Goal: Task Accomplishment & Management: Use online tool/utility

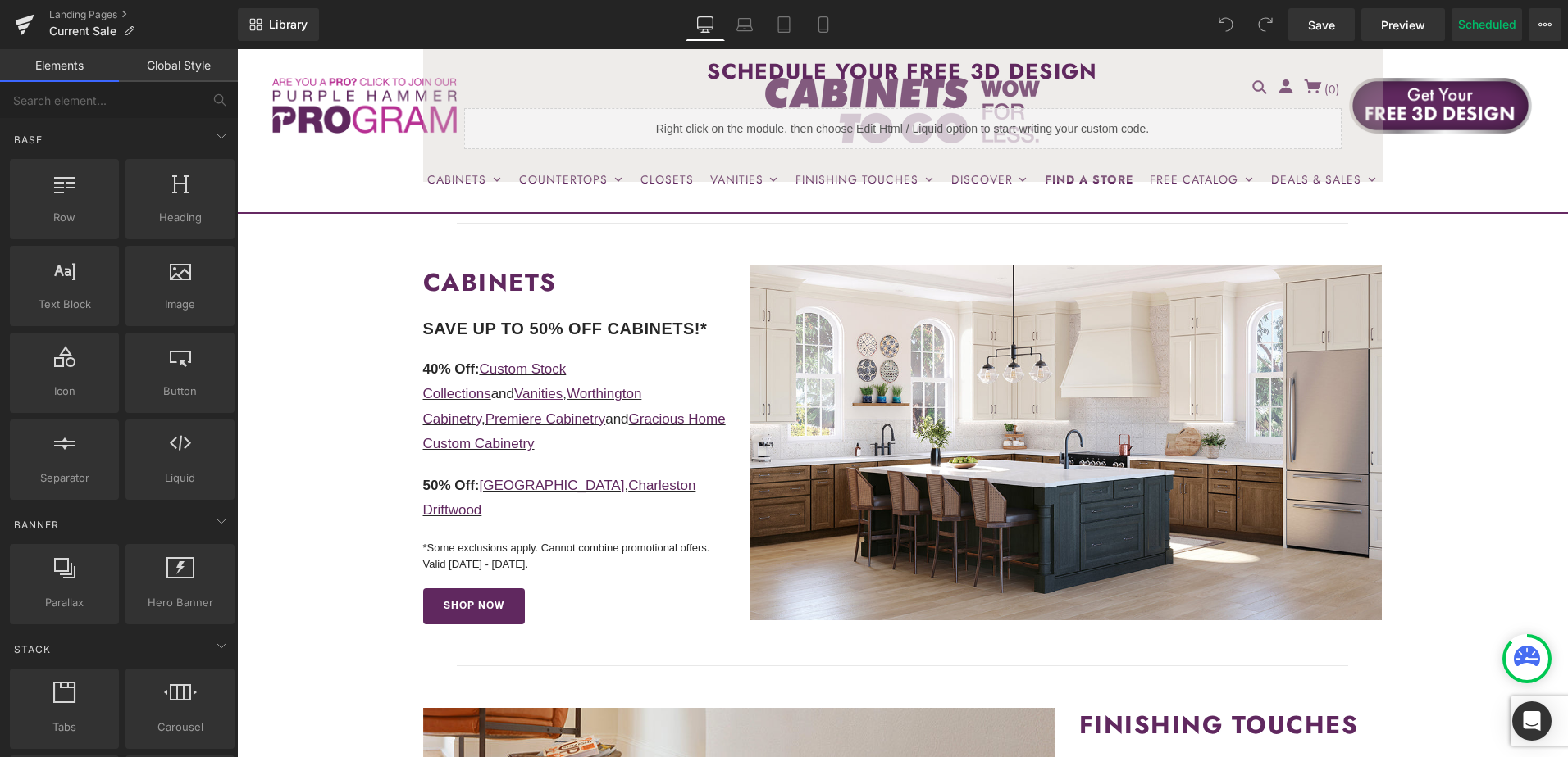
scroll to position [492, 0]
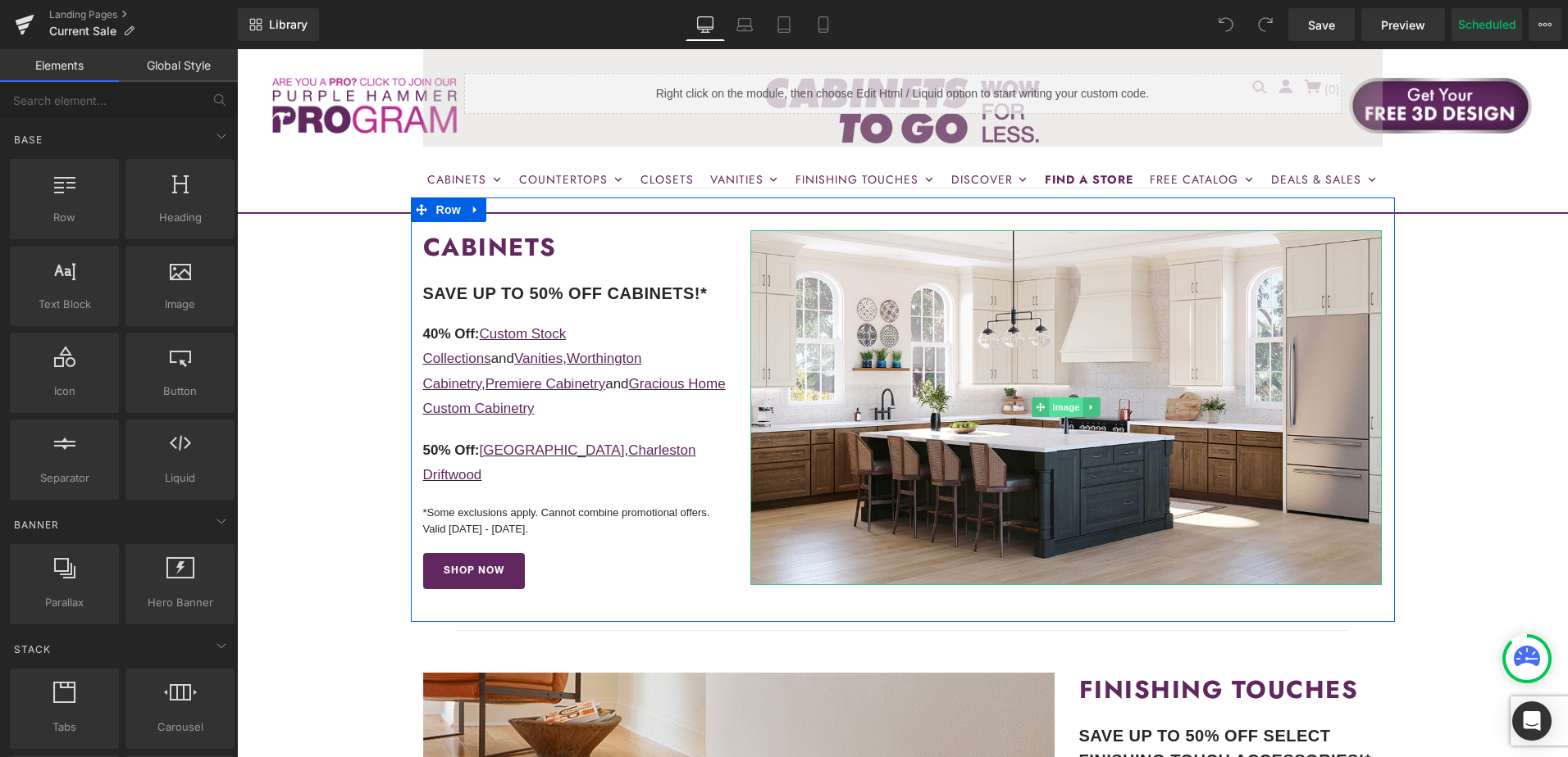
click at [1060, 408] on span "Image" at bounding box center [1066, 407] width 34 height 19
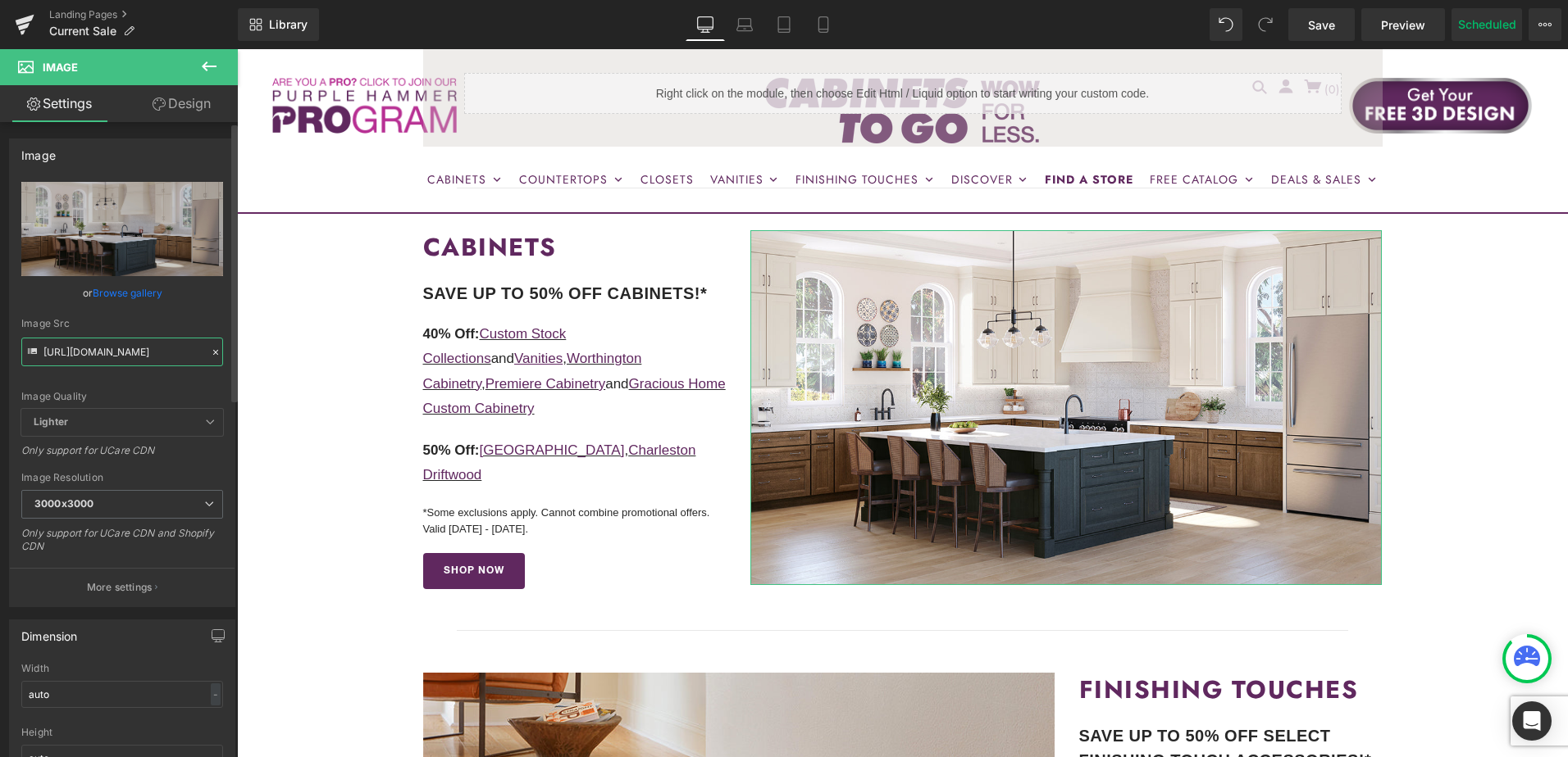
click at [93, 353] on input "https://cdn.shopify.com/s/files/1/0196/2351/0078/files/10.8.25-promo_3000x3000.…" at bounding box center [122, 352] width 202 height 29
click at [92, 353] on input "https://cdn.shopify.com/s/files/1/0196/2351/0078/files/10.8.25-promo_3000x3000.…" at bounding box center [122, 352] width 202 height 29
paste input "CW-NEWEST-3.jpg?v=1755877980"
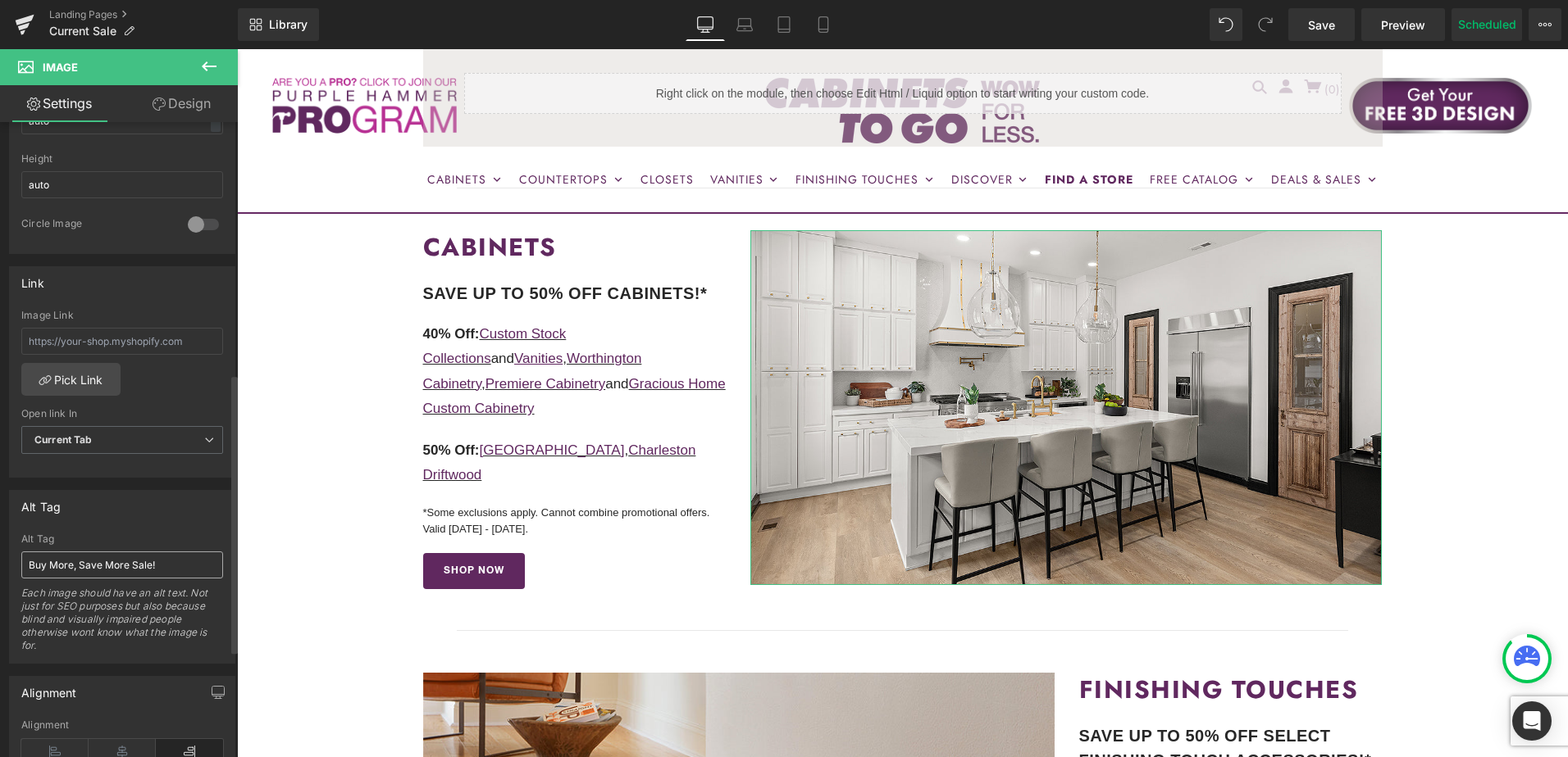
type input "https://cdn.shopify.com/s/files/1/0196/2351/0078/files/CW-NEWEST-3_3000x3000.jp…"
click at [108, 569] on input "Buy More, Save More Sale!" at bounding box center [122, 565] width 202 height 27
click at [103, 569] on input "Buy More, Save More Sale!" at bounding box center [122, 565] width 202 height 27
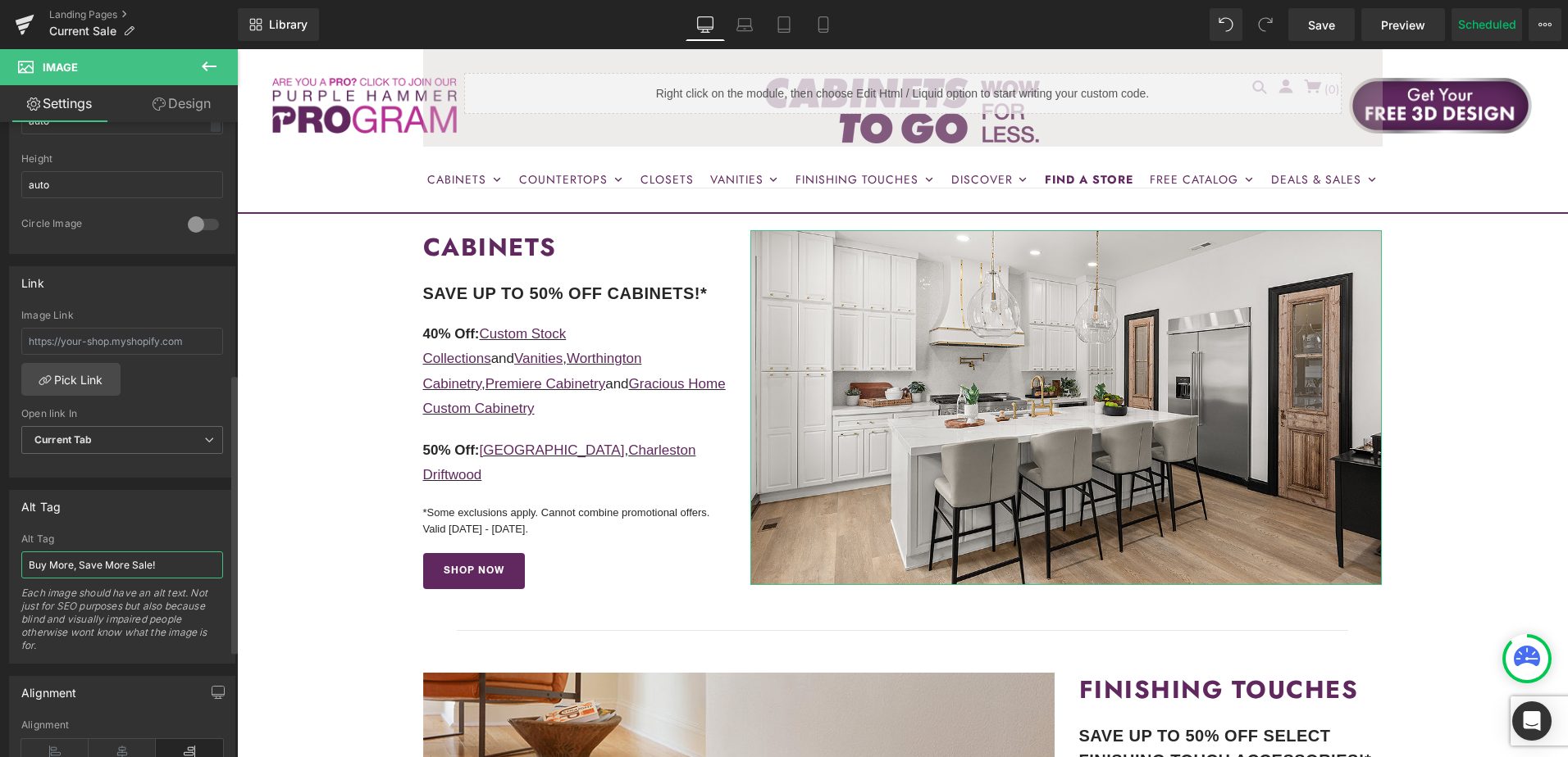
click at [103, 569] on input "Buy More, Save More Sale!" at bounding box center [122, 565] width 202 height 27
click at [103, 568] on input "Buy More, Save More Sale!" at bounding box center [122, 565] width 202 height 27
type input "Flash Sale! Up To 50% Off Cabinets!"
click at [103, 568] on input "Flash Sale! Up To 50% Off Cabinets!" at bounding box center [122, 565] width 202 height 27
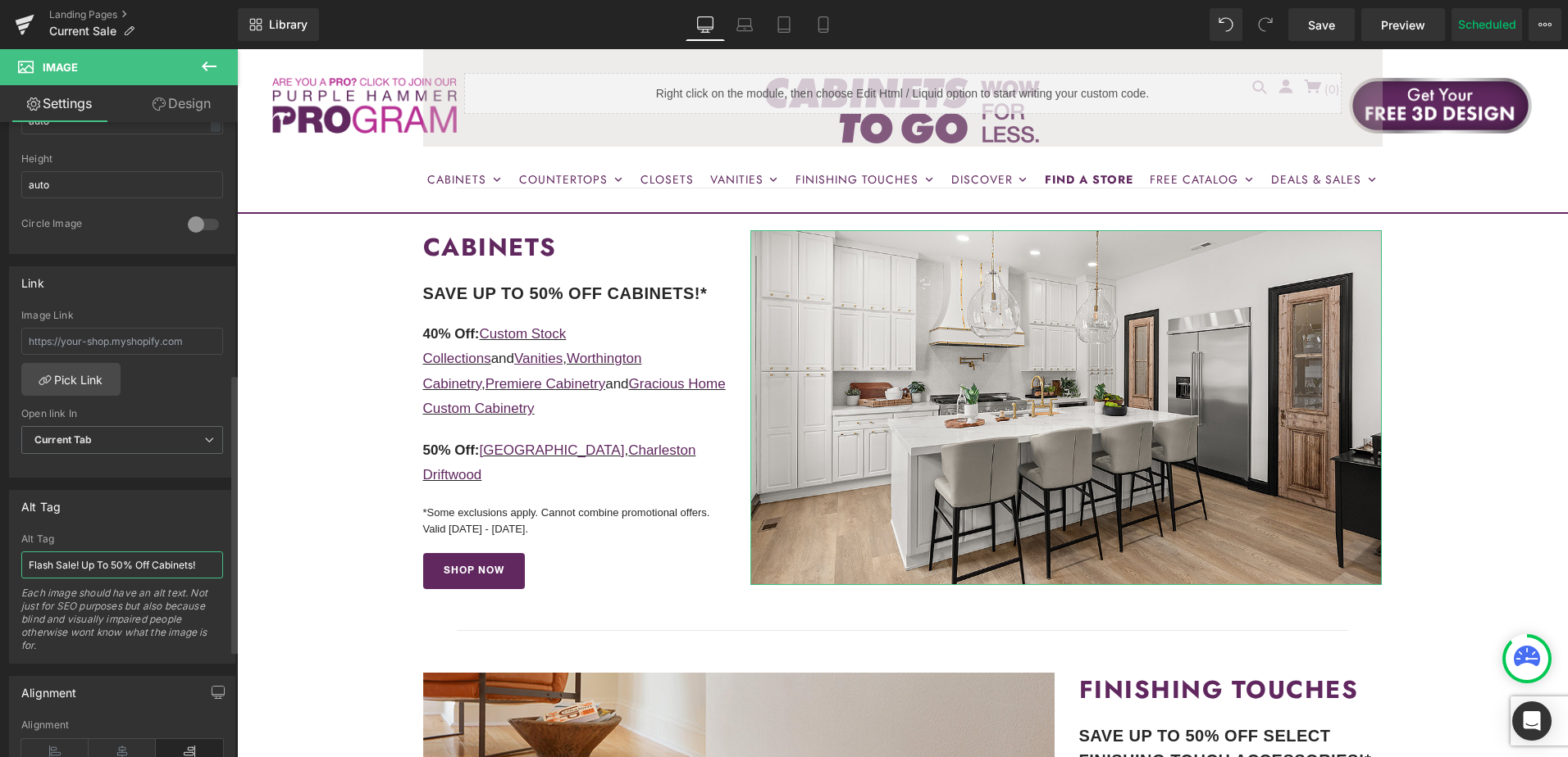
click at [103, 568] on input "Flash Sale! Up To 50% Off Cabinets!" at bounding box center [122, 565] width 202 height 27
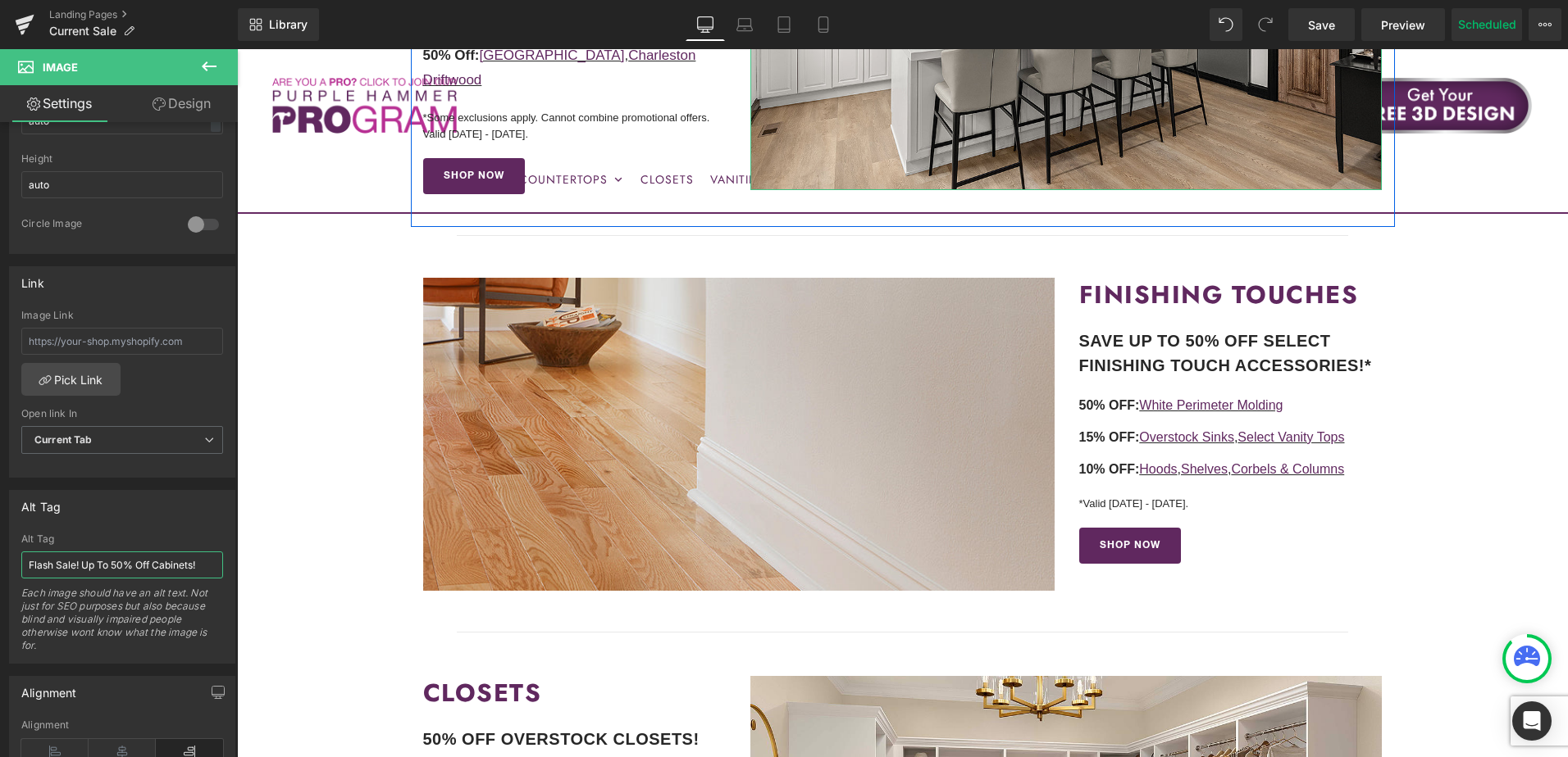
scroll to position [902, 0]
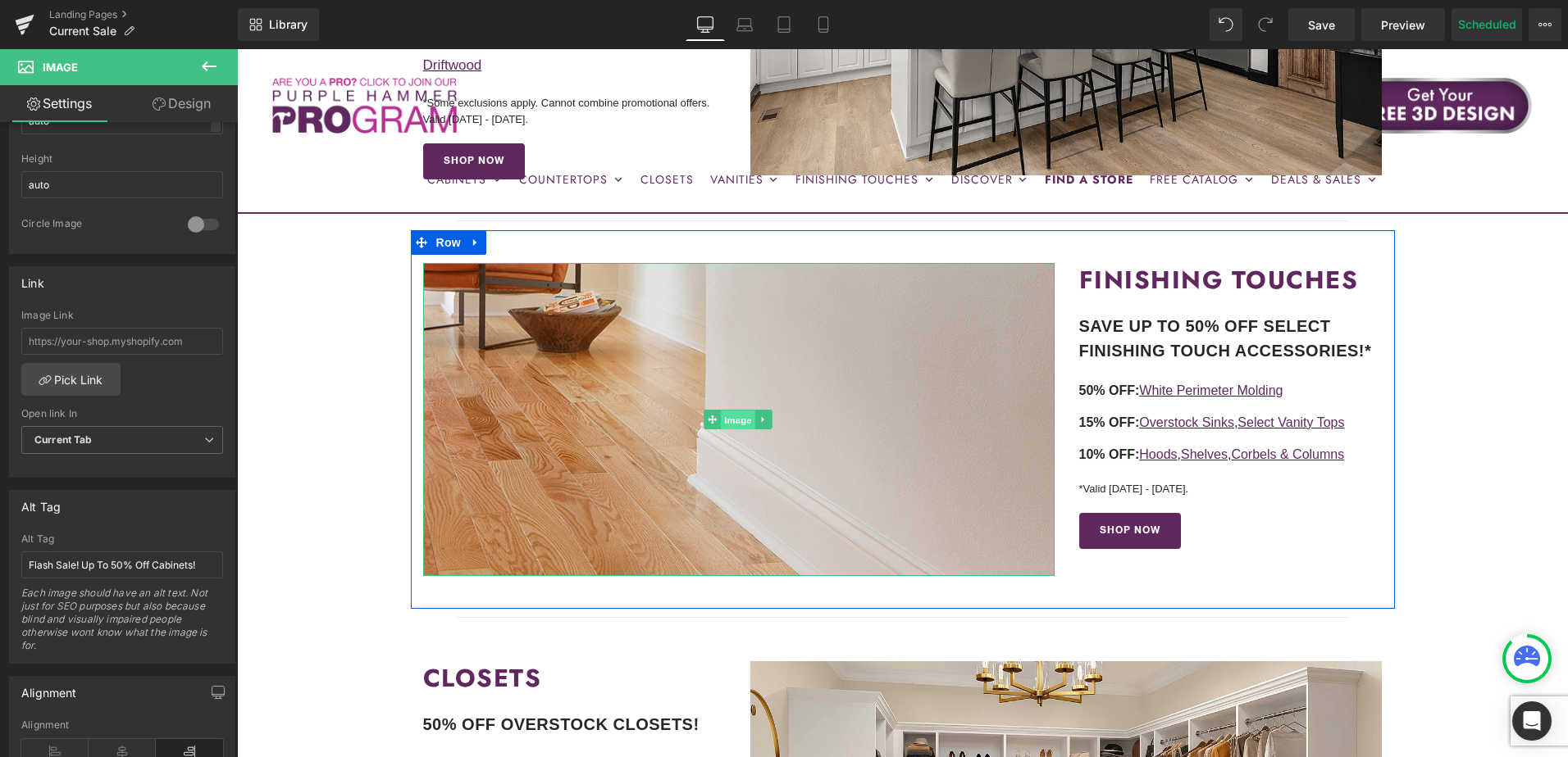
click at [733, 413] on span "Image" at bounding box center [738, 420] width 34 height 19
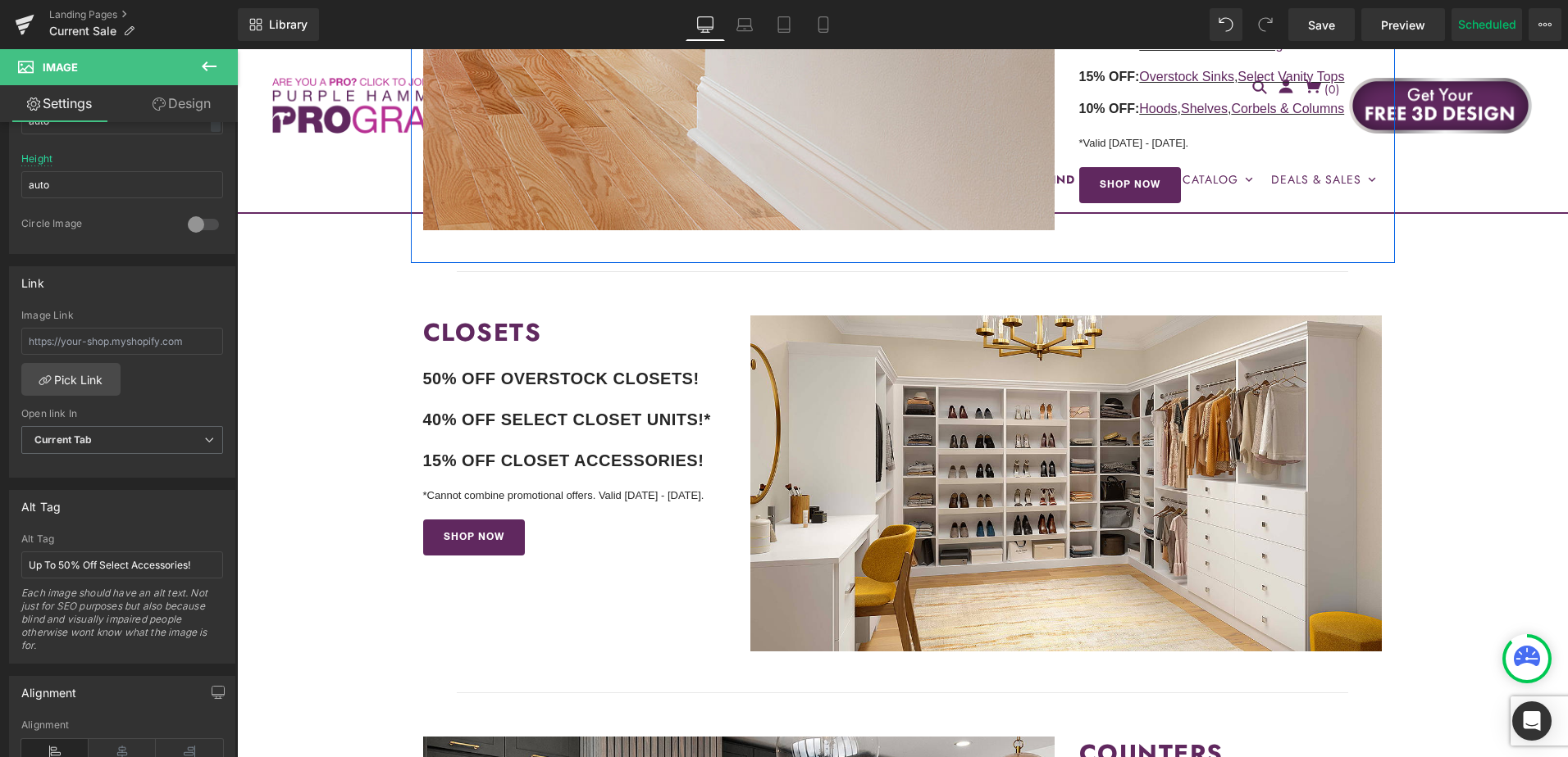
scroll to position [1311, 0]
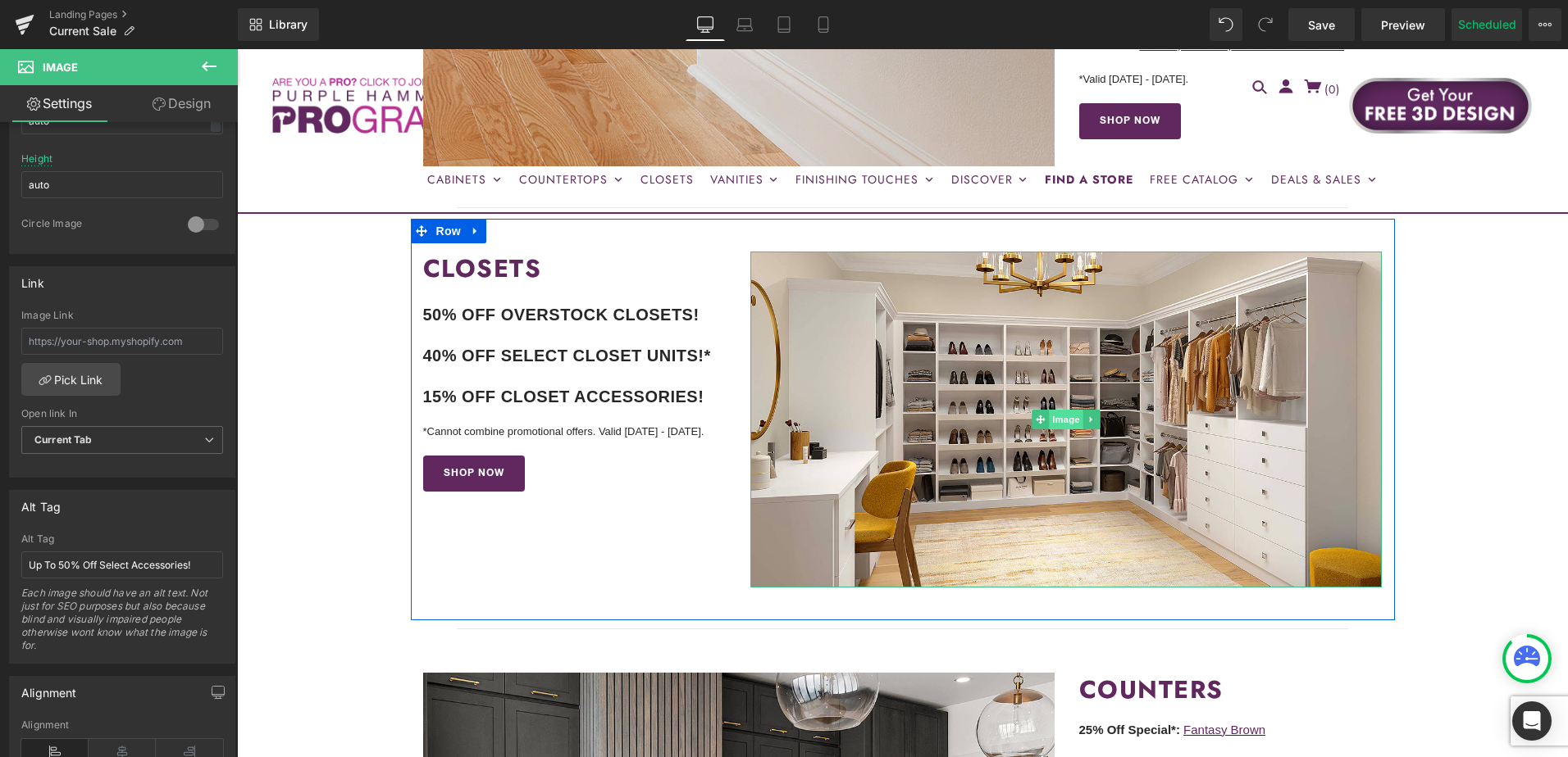
click at [1059, 415] on span "Image" at bounding box center [1066, 419] width 34 height 19
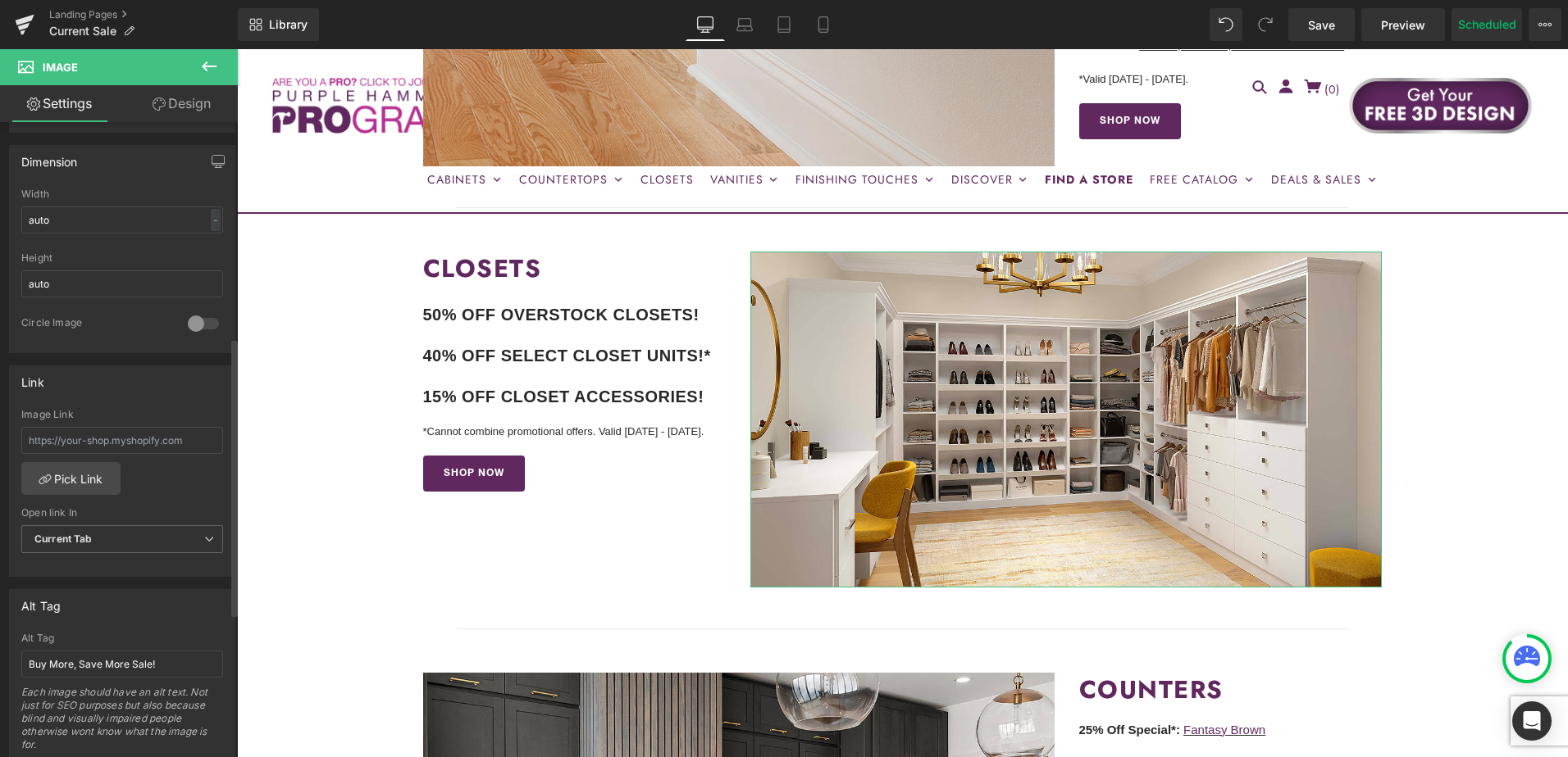
scroll to position [492, 0]
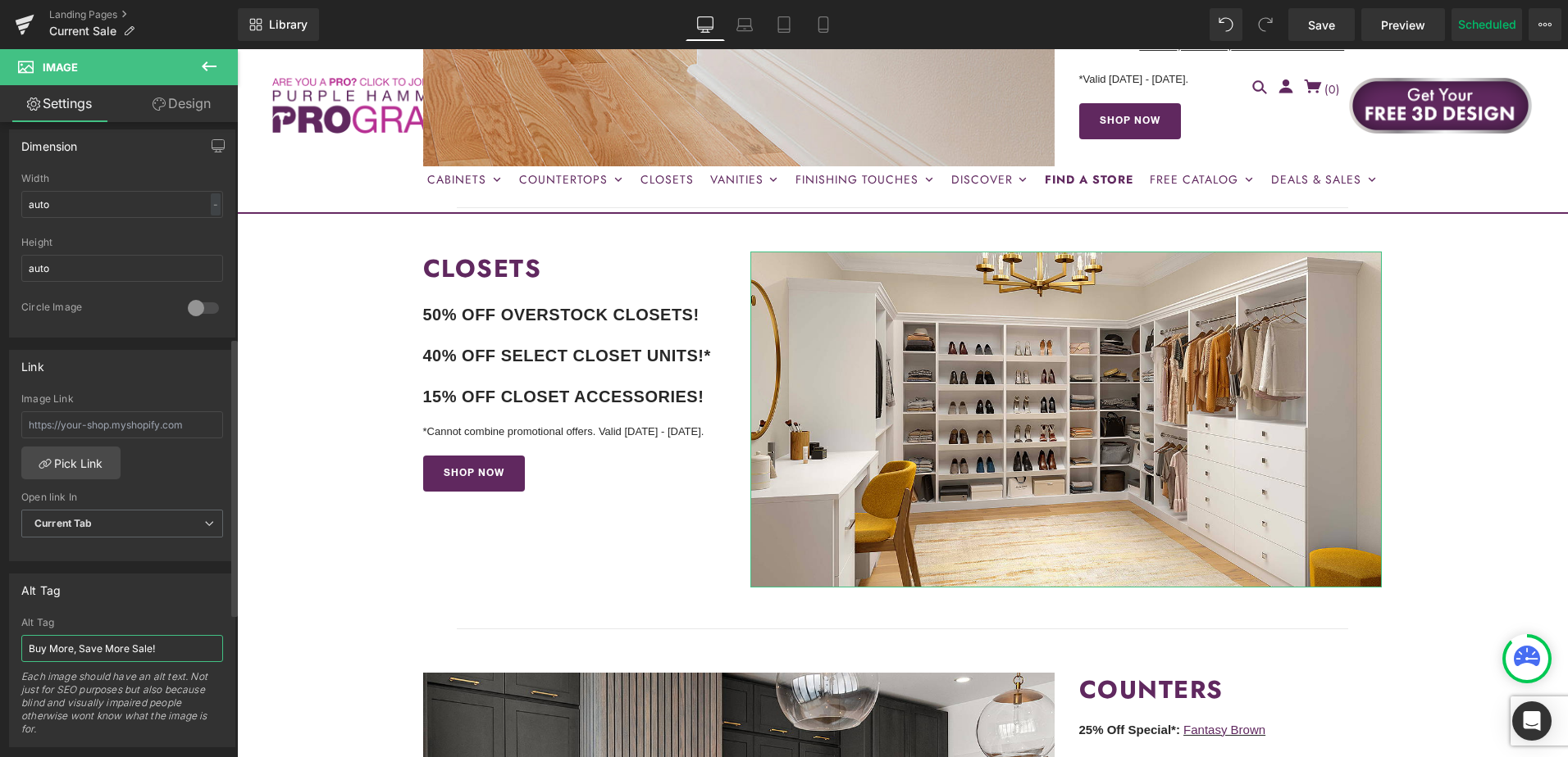
click at [82, 645] on input "Buy More, Save More Sale!" at bounding box center [122, 648] width 202 height 27
click at [75, 645] on input "Buy More, Save More Sale!" at bounding box center [122, 648] width 202 height 27
click at [73, 645] on input "Buy More, Save More Sale!" at bounding box center [122, 648] width 202 height 27
click at [73, 644] on input "Buy More, Save More Sale!" at bounding box center [122, 648] width 202 height 27
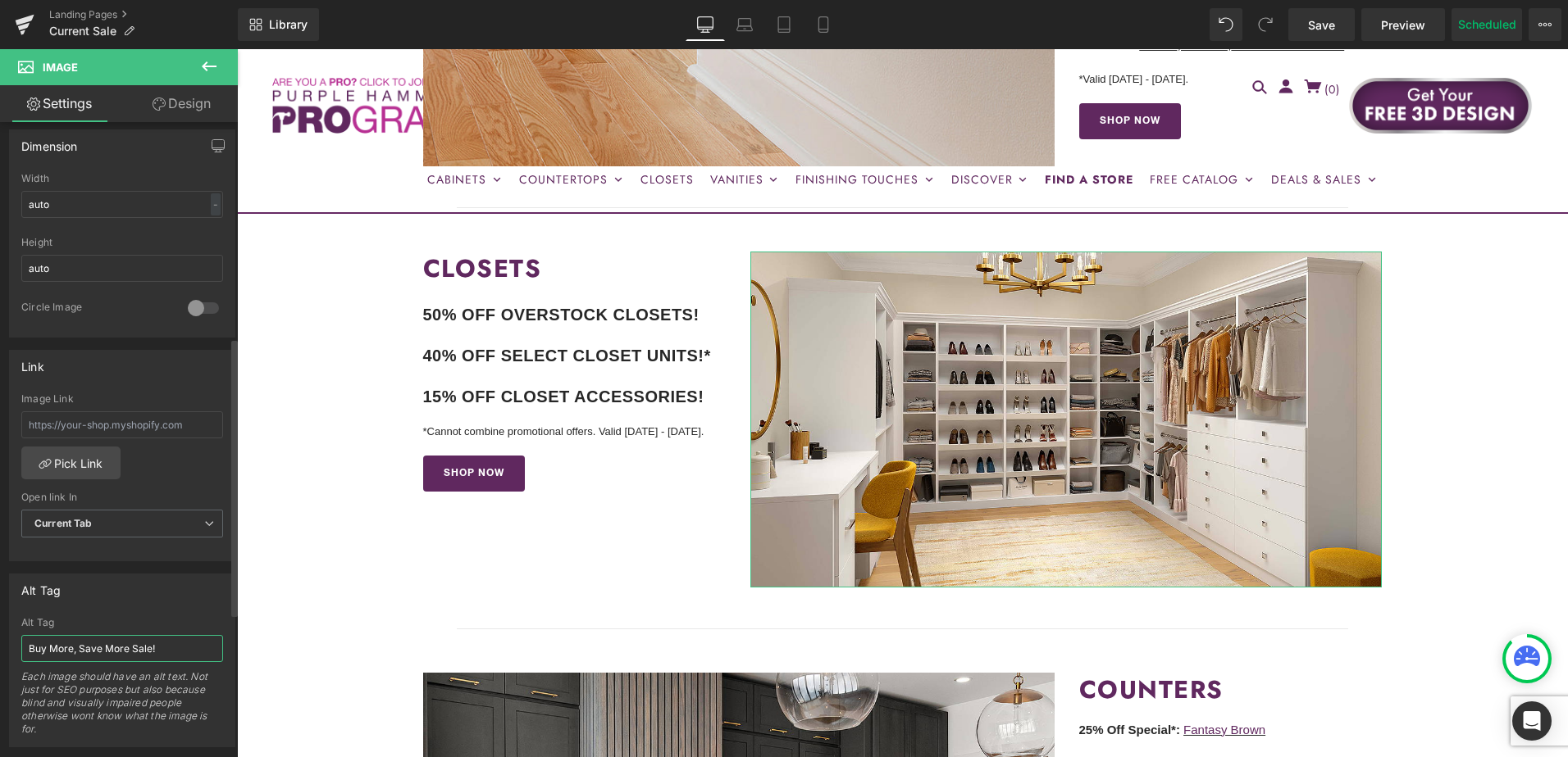
paste input "Flash Sale! Up To 50% Off Cabinets"
drag, startPoint x: 160, startPoint y: 648, endPoint x: 192, endPoint y: 647, distance: 32.0
click at [192, 647] on input "Flash Sale! Up To 50% Off Cabinets!" at bounding box center [122, 648] width 202 height 27
type input "Flash Sale! Up To 50% Off Closets!"
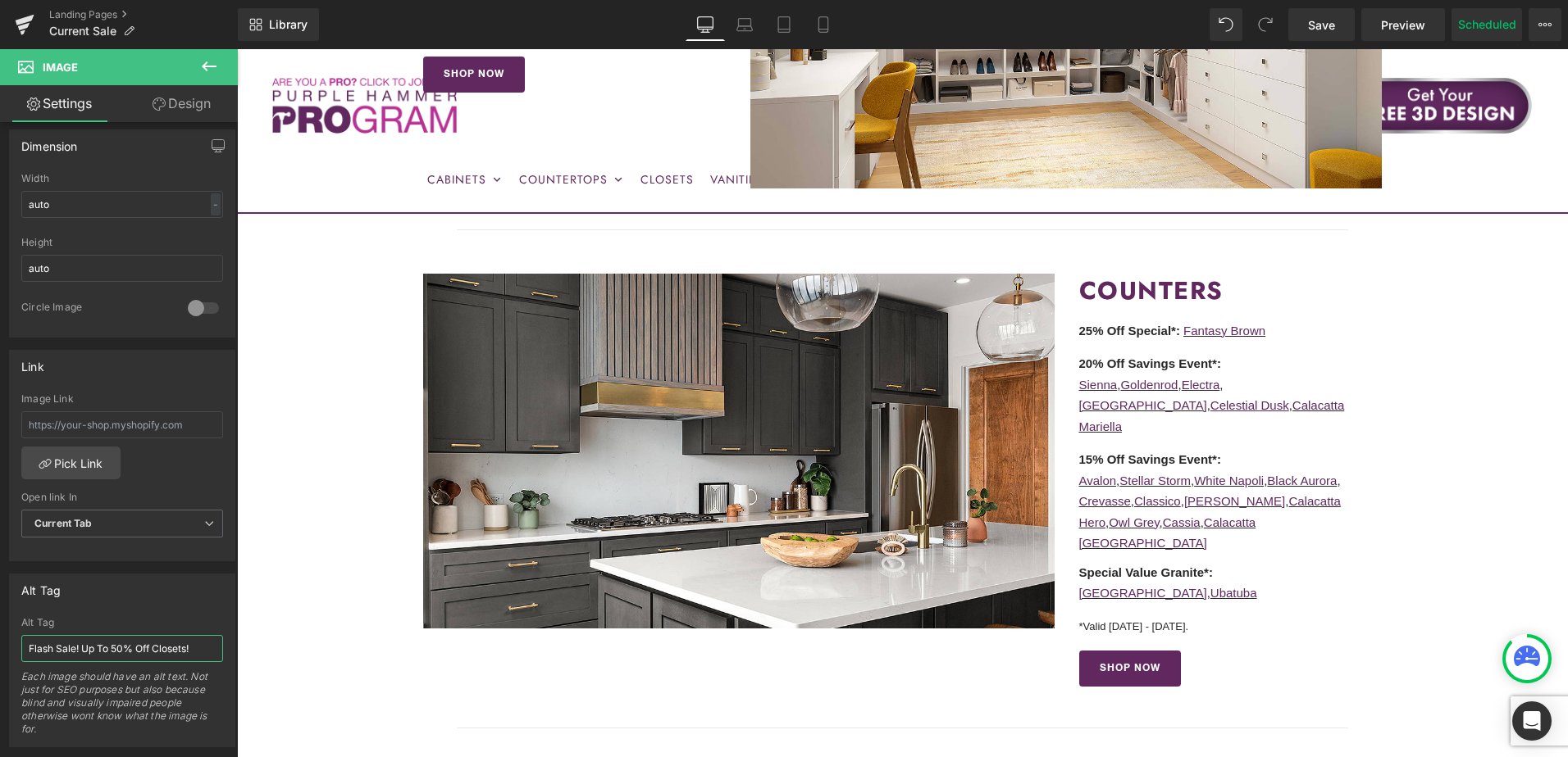
scroll to position [1721, 0]
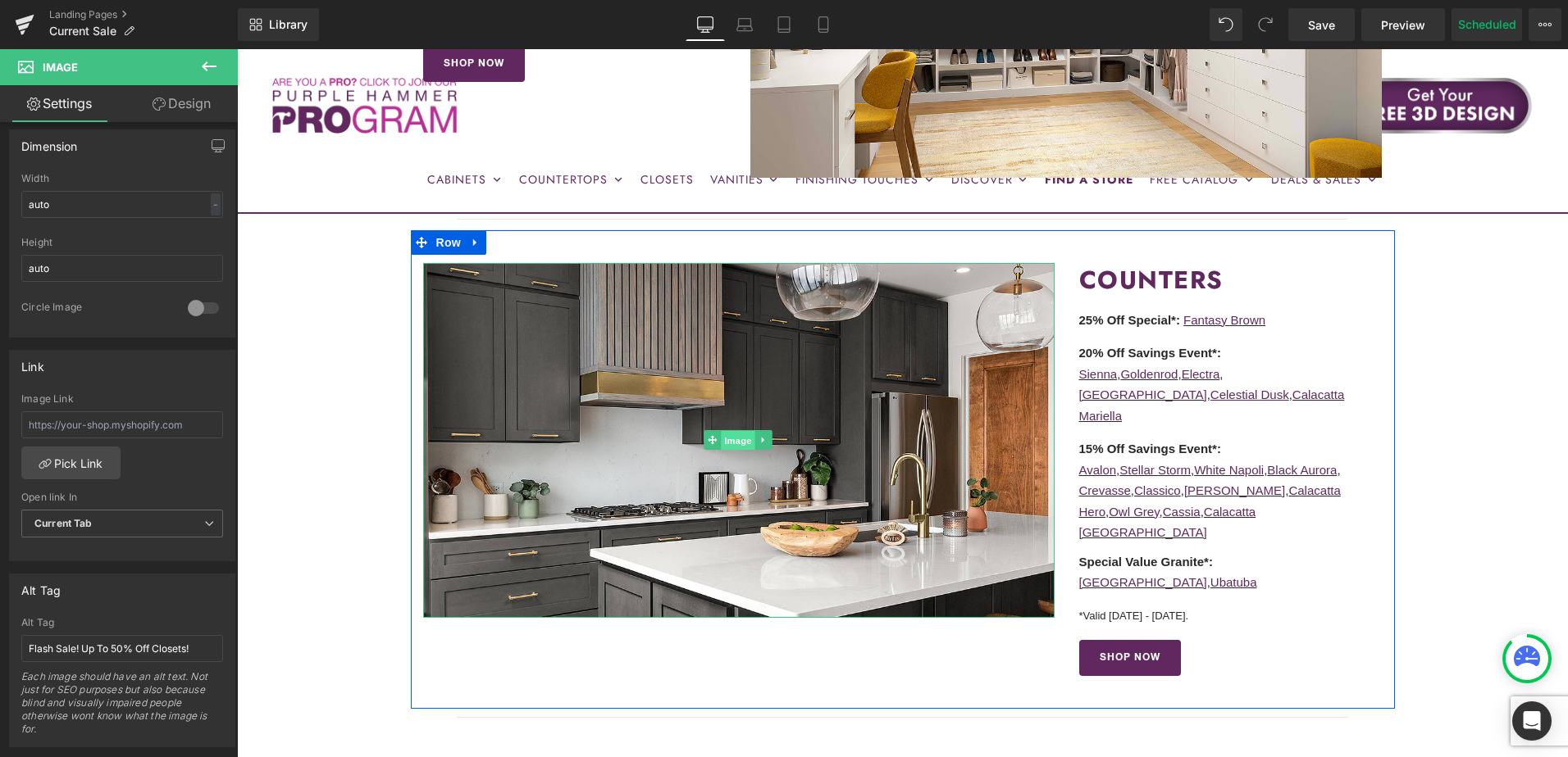
click at [728, 439] on span "Image" at bounding box center [738, 440] width 34 height 19
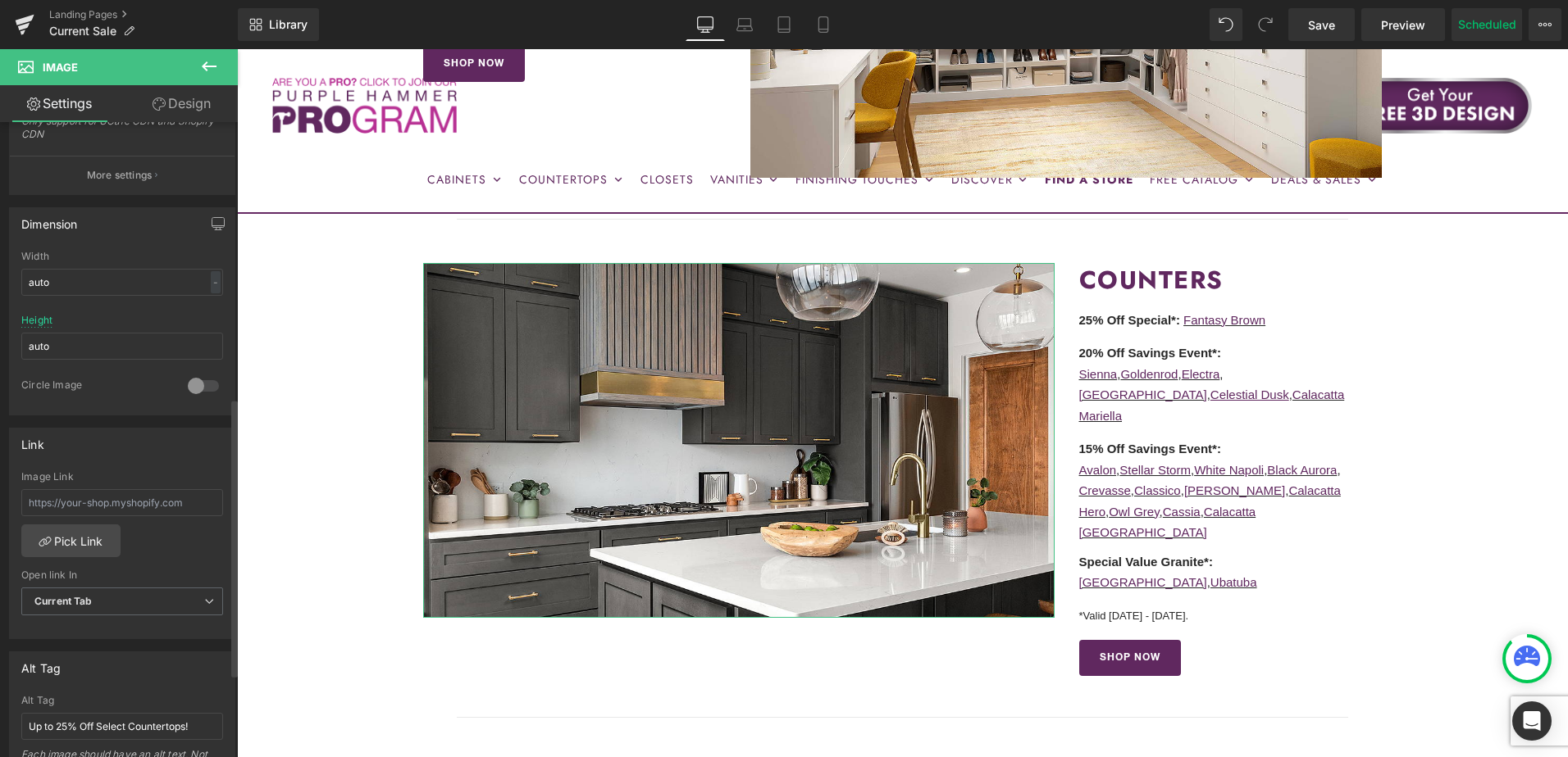
scroll to position [656, 0]
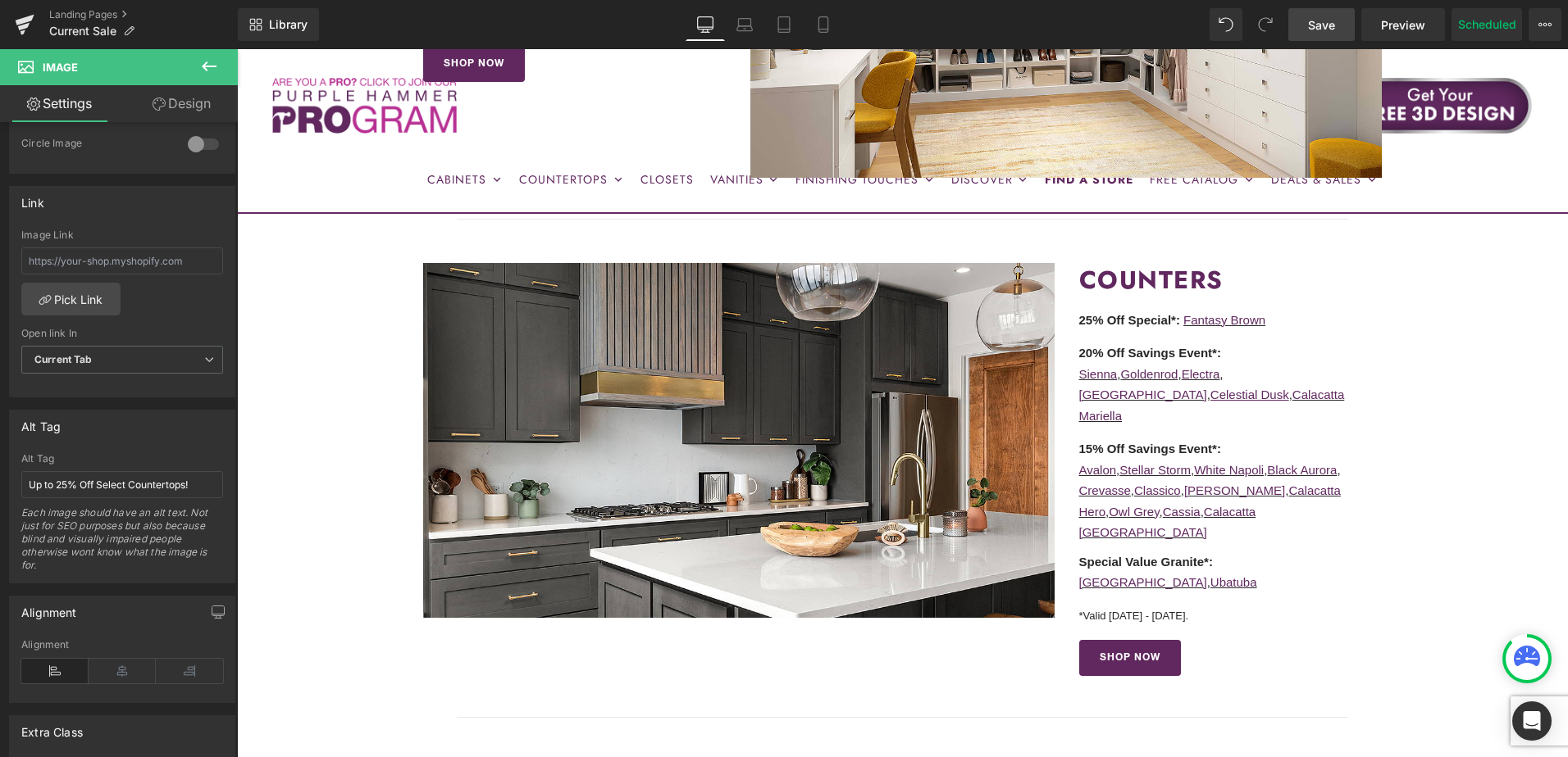
click at [1328, 29] on span "Save" at bounding box center [1321, 25] width 27 height 18
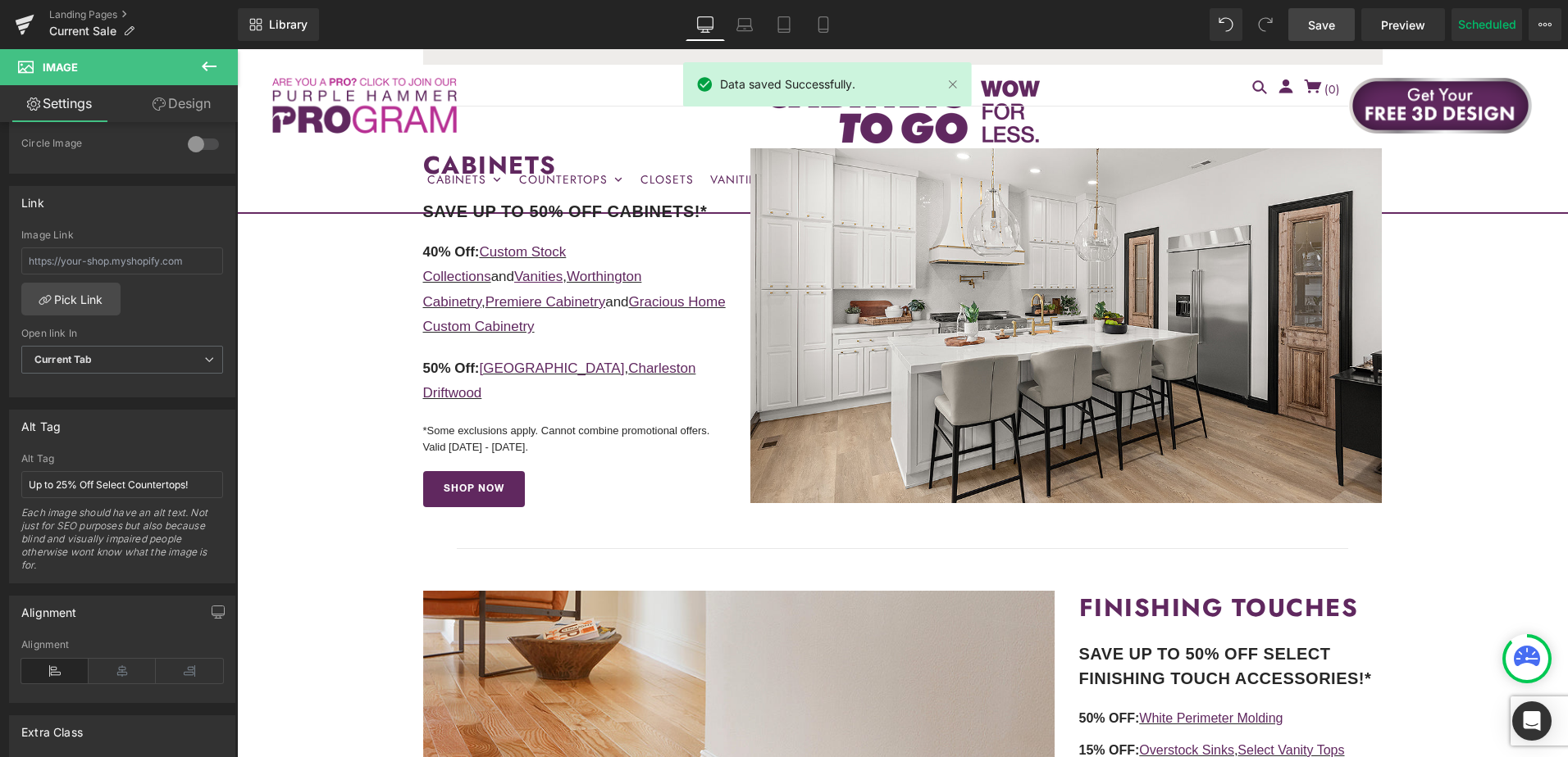
scroll to position [410, 0]
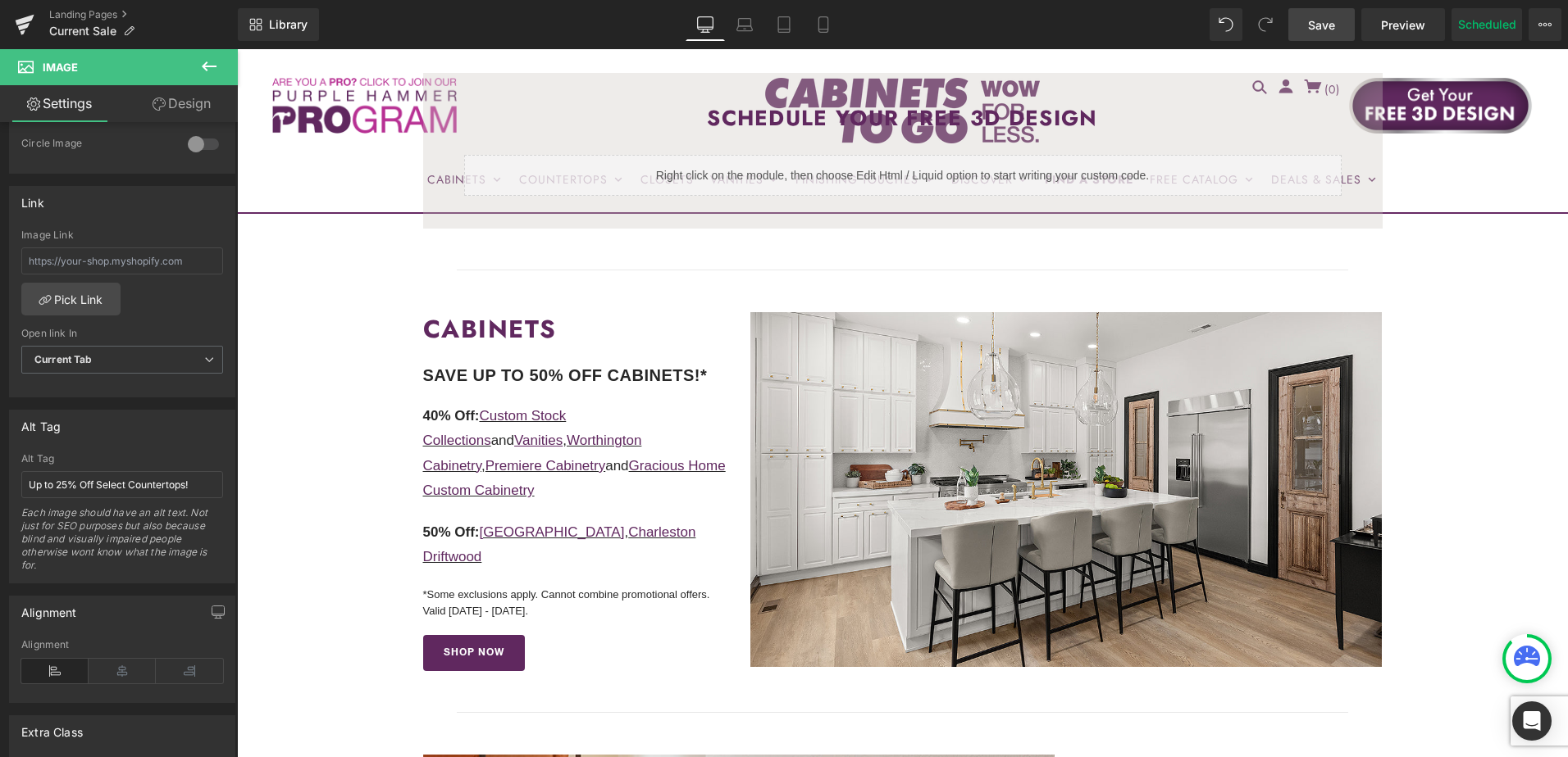
click at [1331, 18] on span "Save" at bounding box center [1321, 25] width 27 height 18
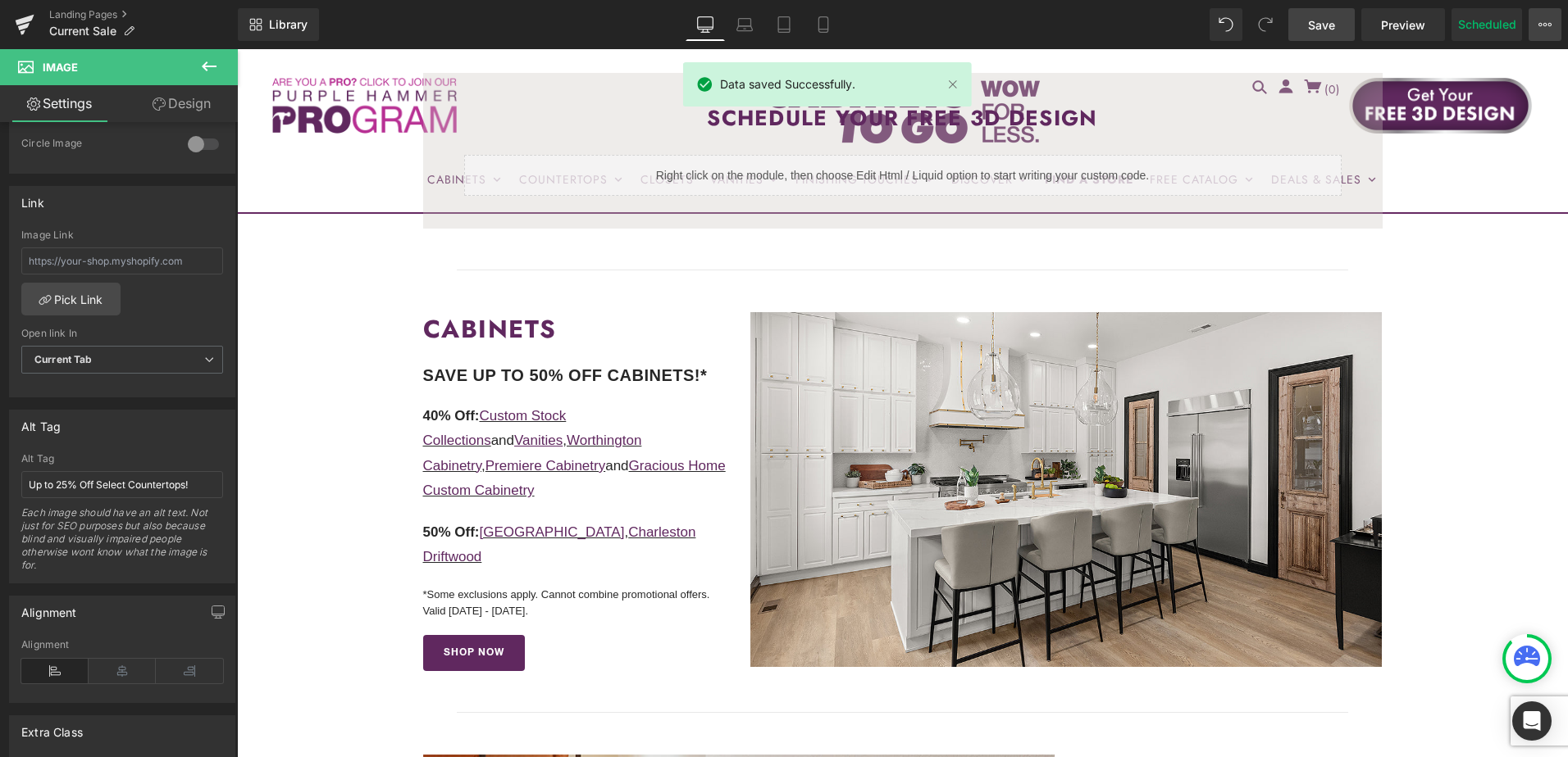
click at [1556, 24] on button "View Live Page View with current Template Save Template to Library Schedule Pub…" at bounding box center [1544, 24] width 32 height 32
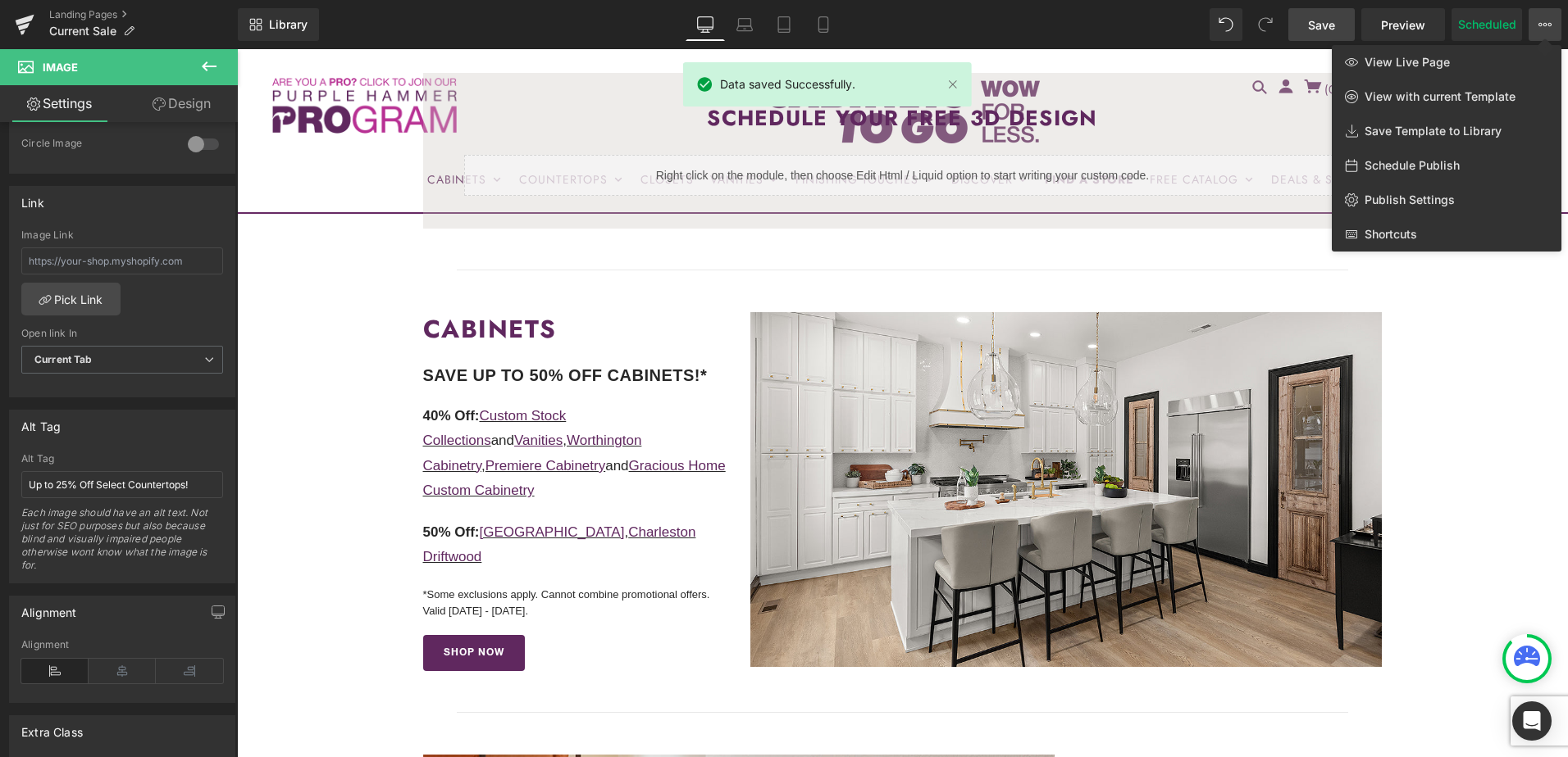
click at [1444, 166] on span "Schedule Publish" at bounding box center [1412, 165] width 95 height 15
select select
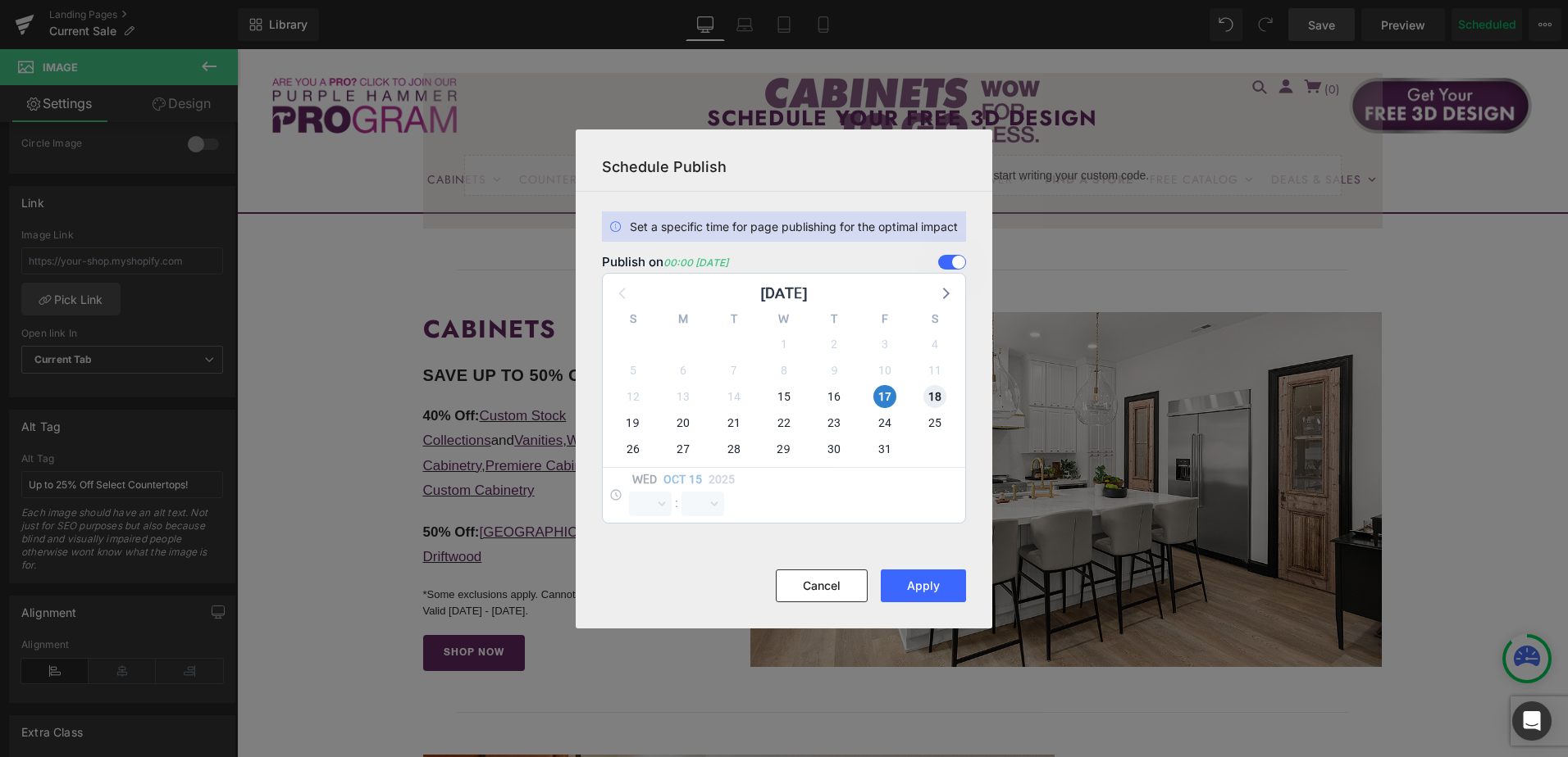
click at [938, 401] on span "18" at bounding box center [934, 396] width 23 height 23
select select "0"
click at [882, 396] on span "17" at bounding box center [884, 396] width 23 height 23
click at [931, 591] on button "Apply" at bounding box center [923, 585] width 85 height 32
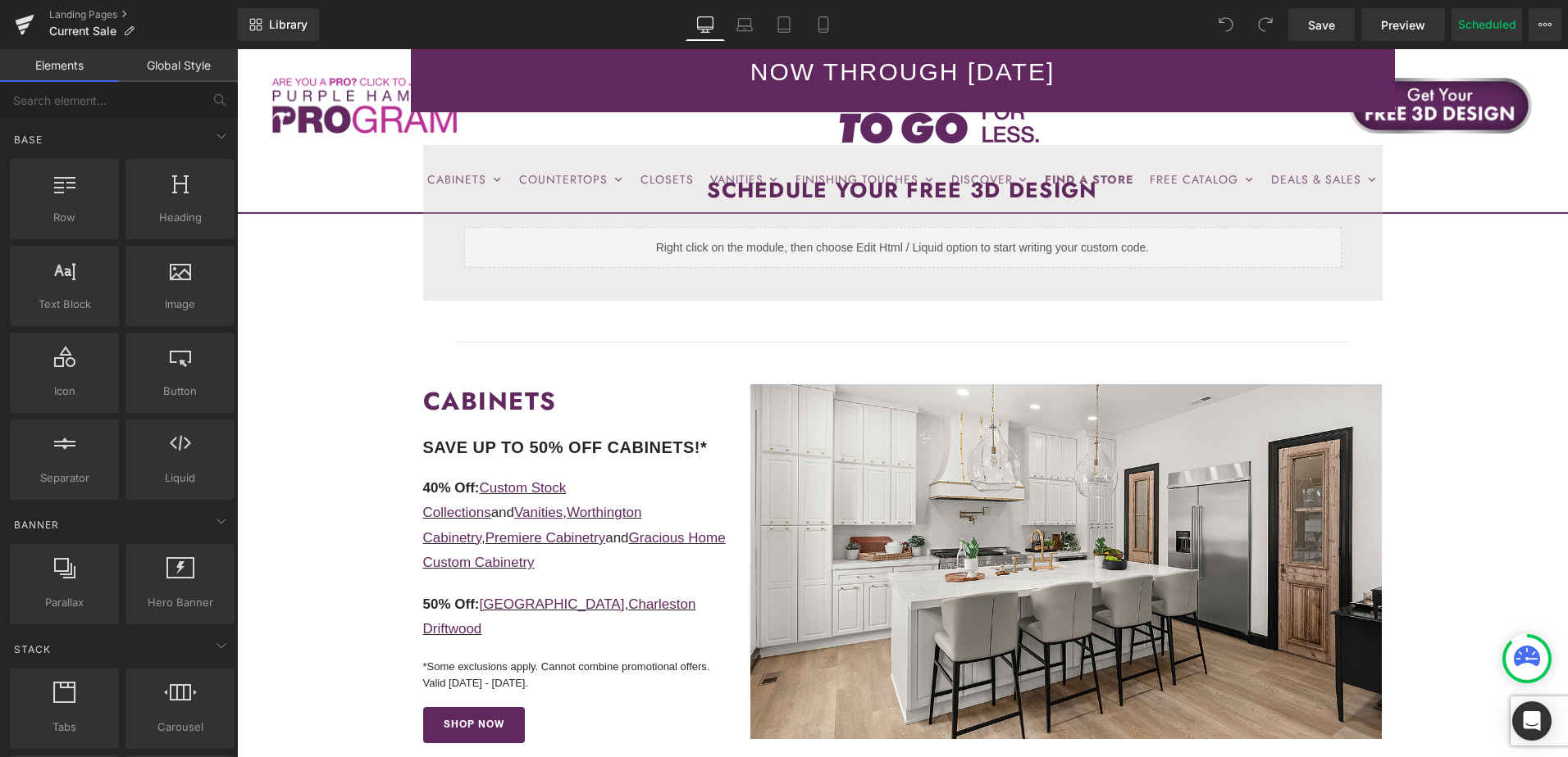
scroll to position [328, 0]
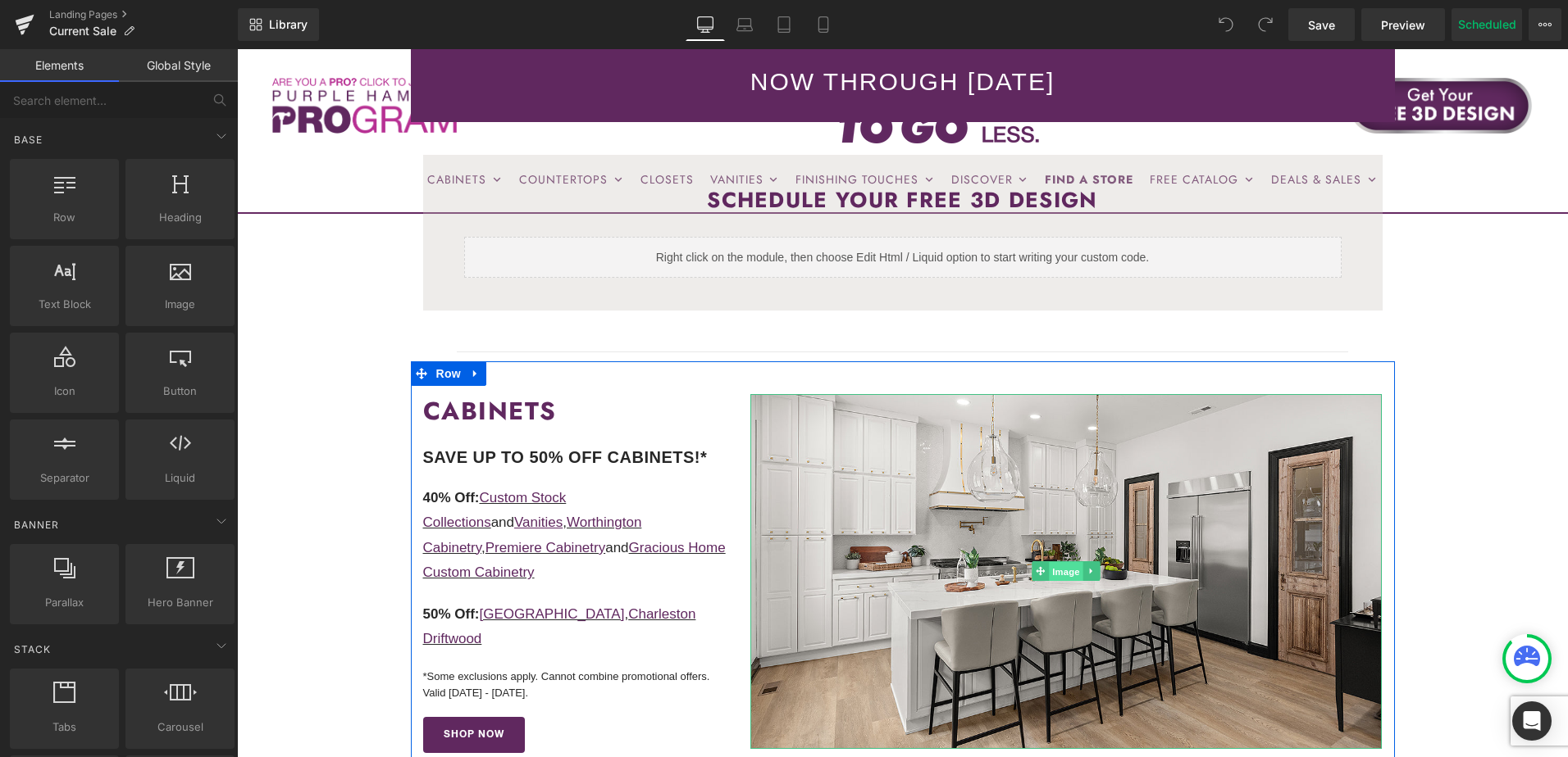
click at [1062, 572] on span "Image" at bounding box center [1066, 572] width 34 height 19
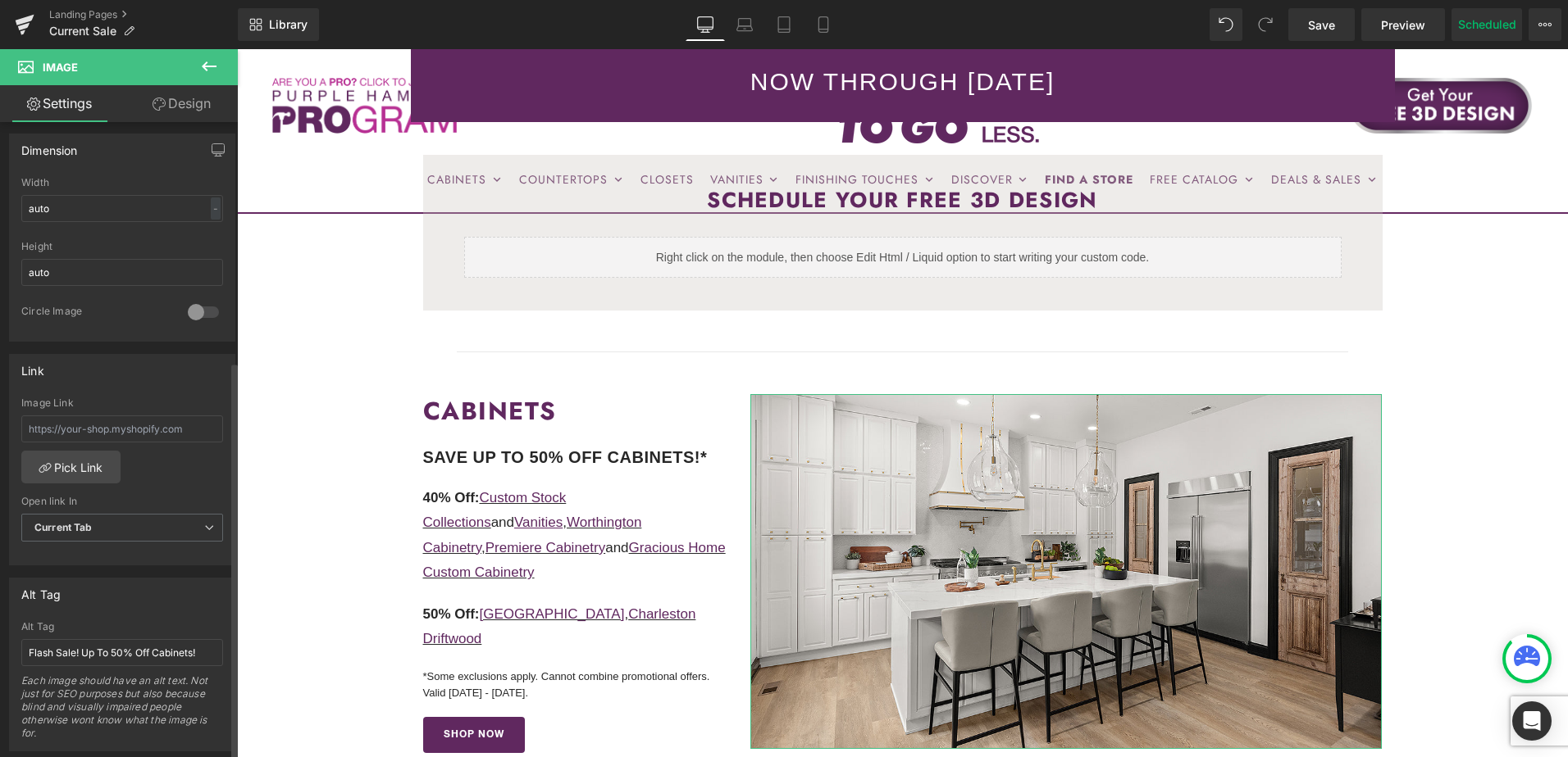
scroll to position [818, 0]
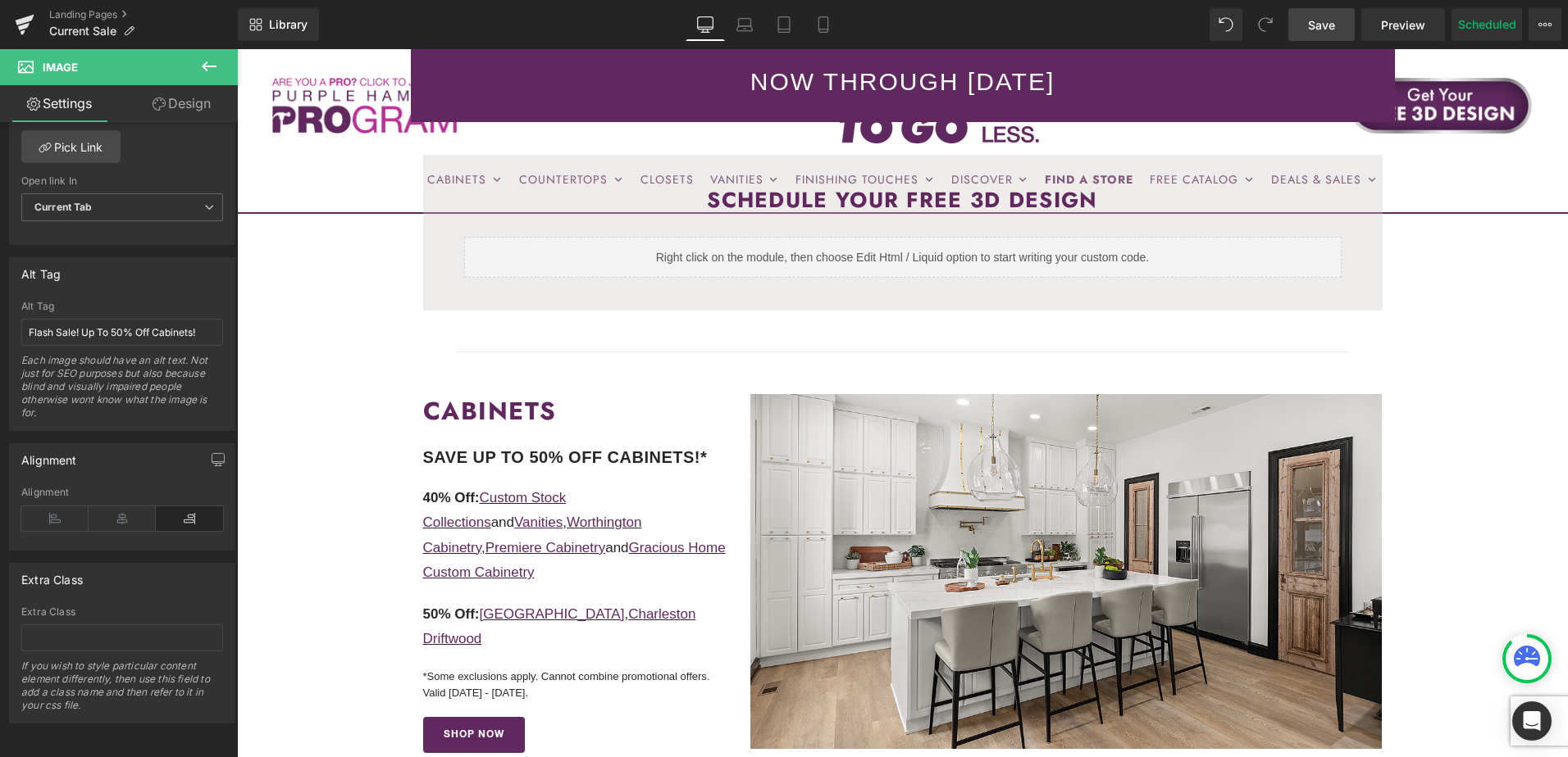
click at [1313, 34] on link "Save" at bounding box center [1321, 24] width 67 height 32
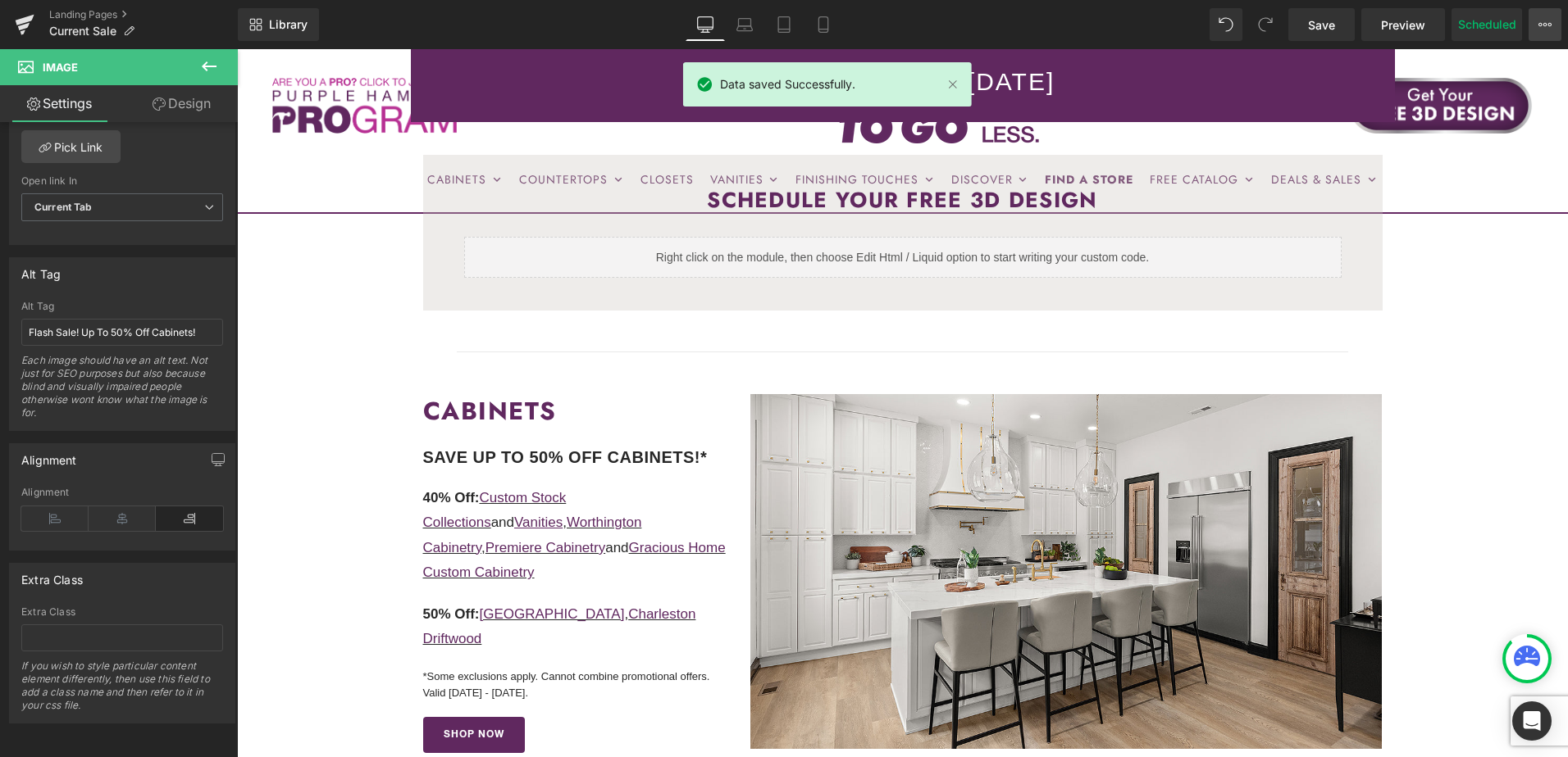
click at [1537, 25] on button "View Live Page View with current Template Save Template to Library Schedule Pub…" at bounding box center [1544, 24] width 32 height 32
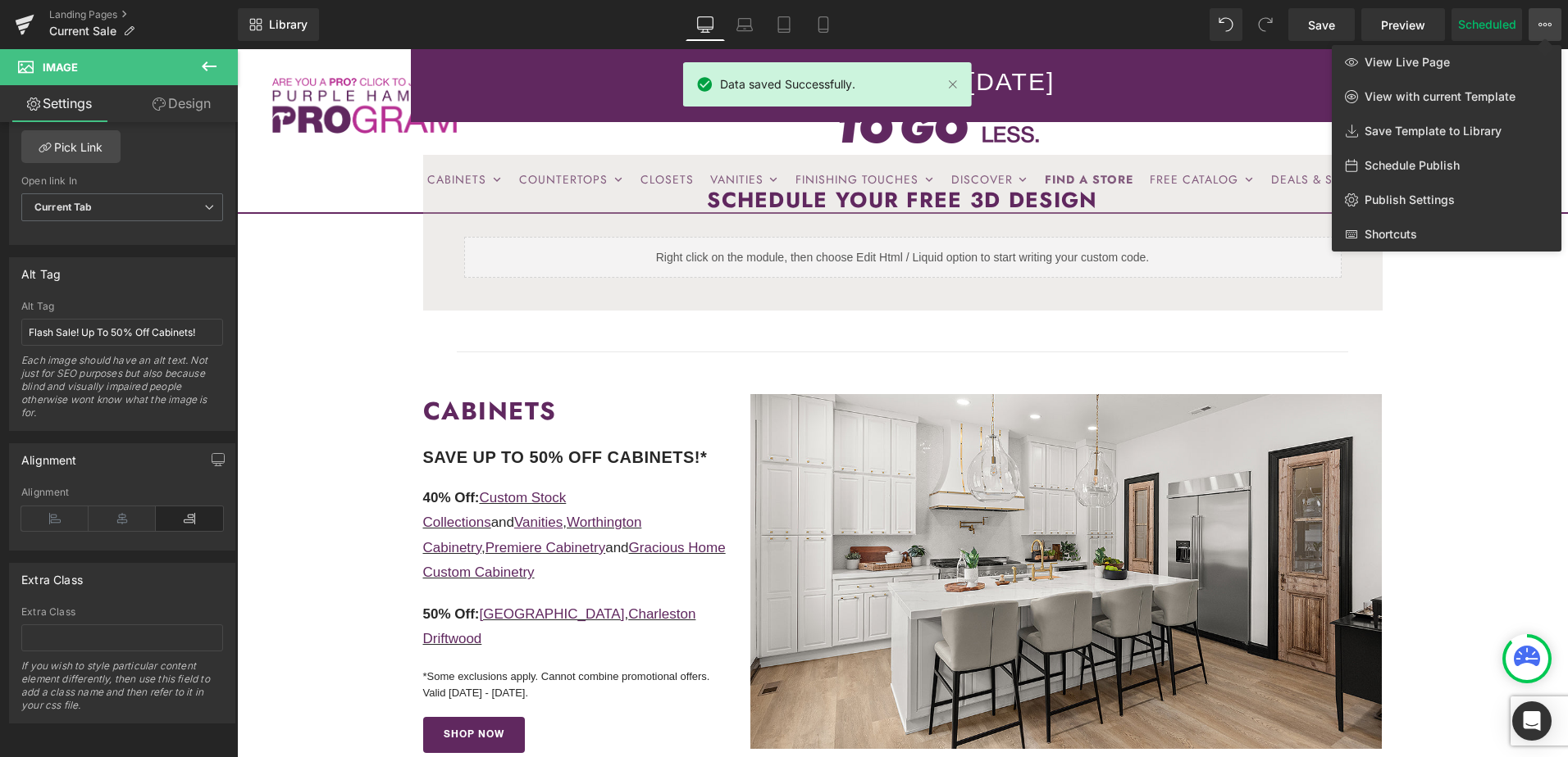
click at [1446, 160] on span "Schedule Publish" at bounding box center [1412, 165] width 95 height 15
select select
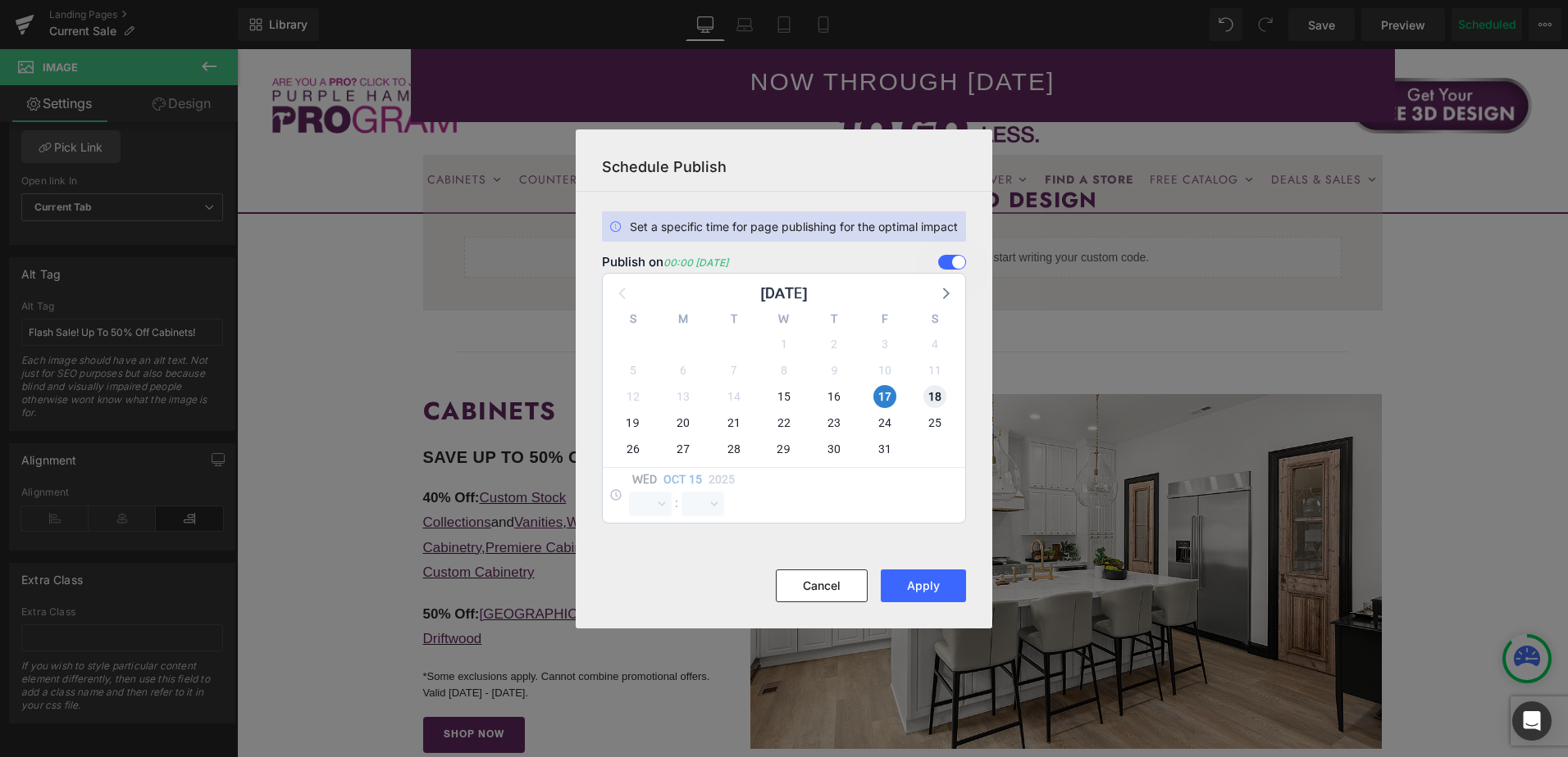
click at [935, 394] on span "18" at bounding box center [934, 396] width 23 height 23
select select "0"
click at [887, 394] on span "17" at bounding box center [884, 396] width 23 height 23
click at [934, 578] on button "Apply" at bounding box center [923, 585] width 85 height 32
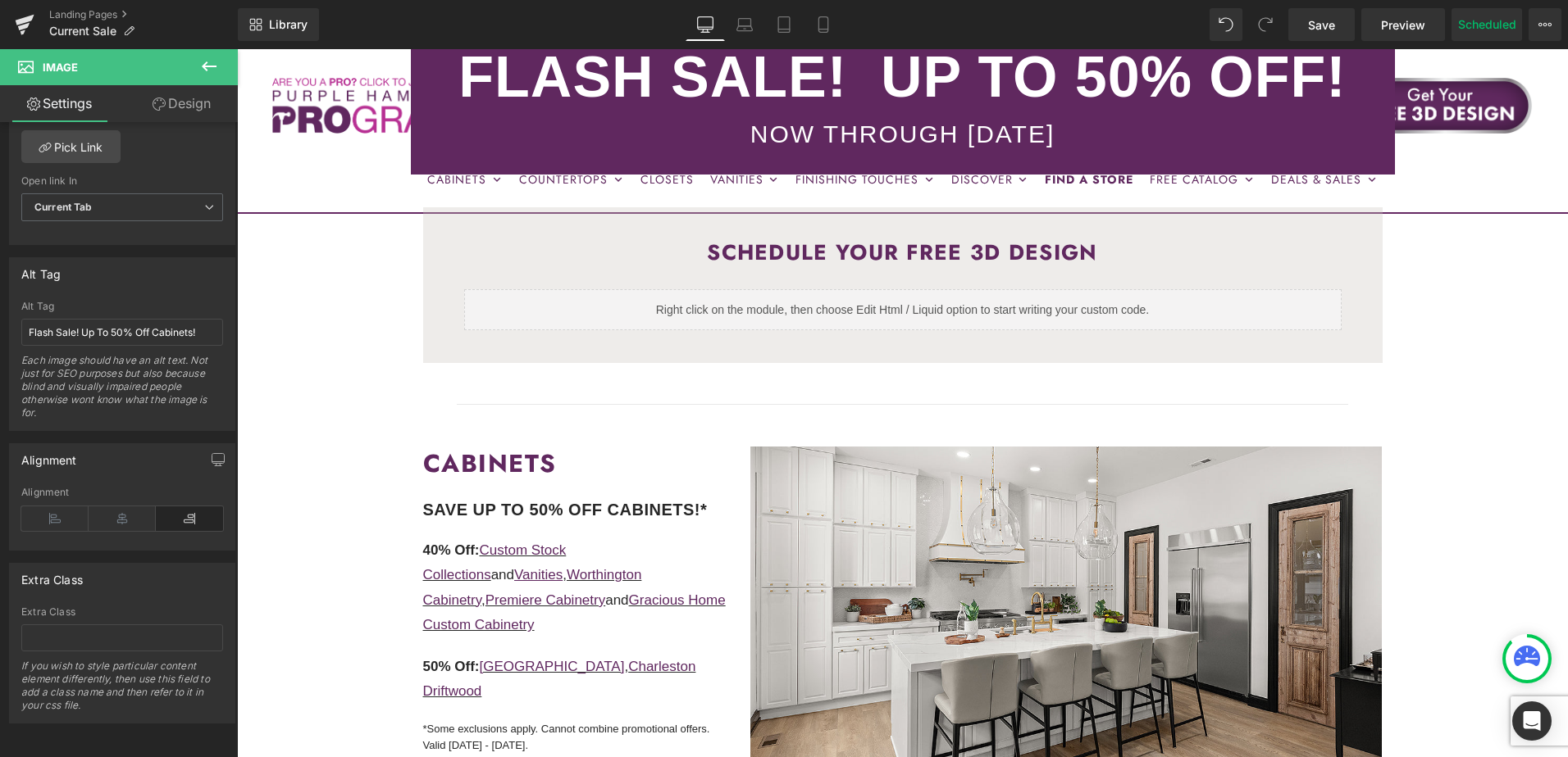
scroll to position [246, 0]
